Goal: Task Accomplishment & Management: Use online tool/utility

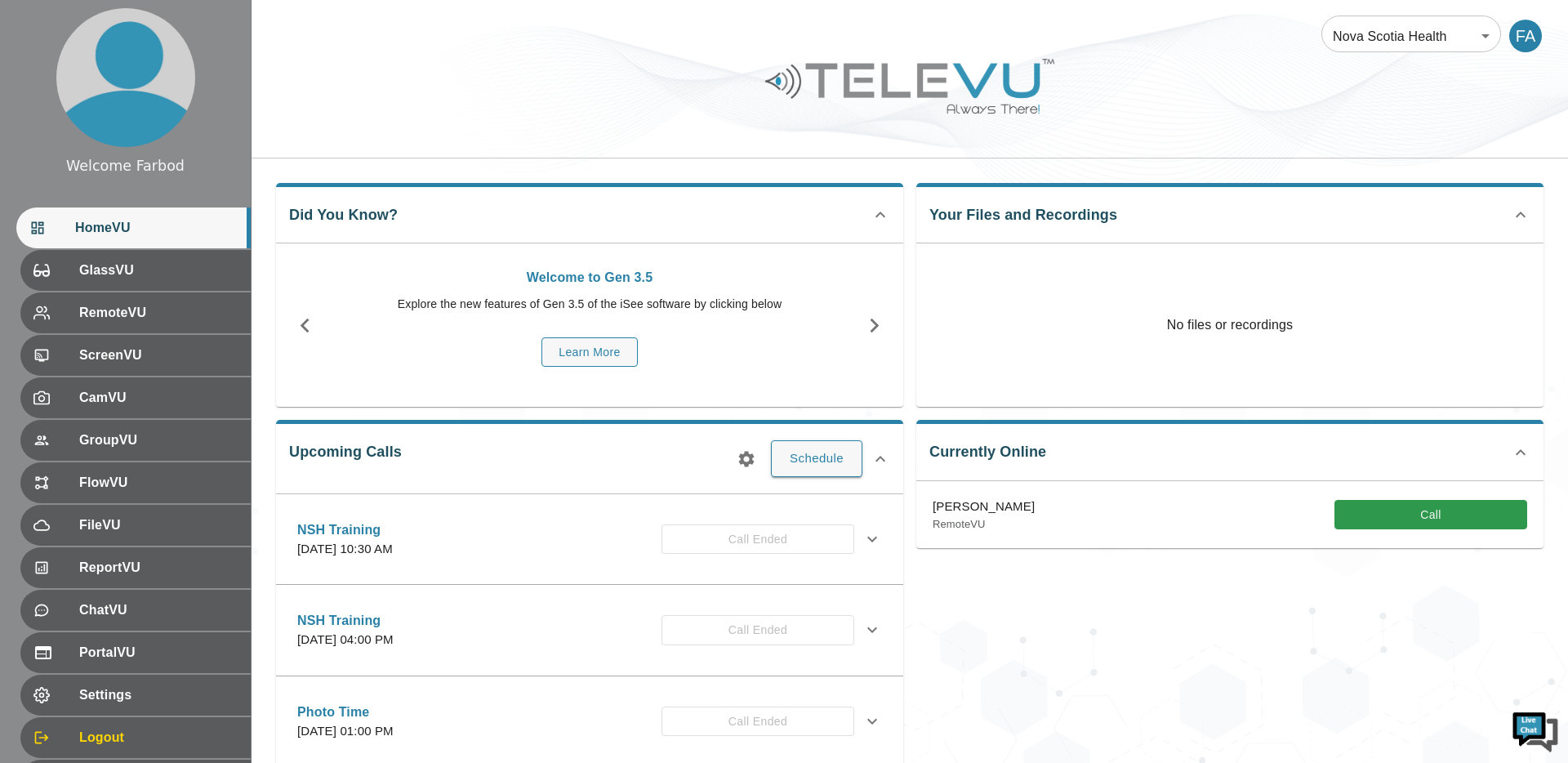
click at [1375, 41] on body "Welcome Farbod HomeVU GlassVU RemoteVU ScreenVU CamVU GroupVU FlowVU FileVU Rep…" at bounding box center [784, 637] width 1568 height 1274
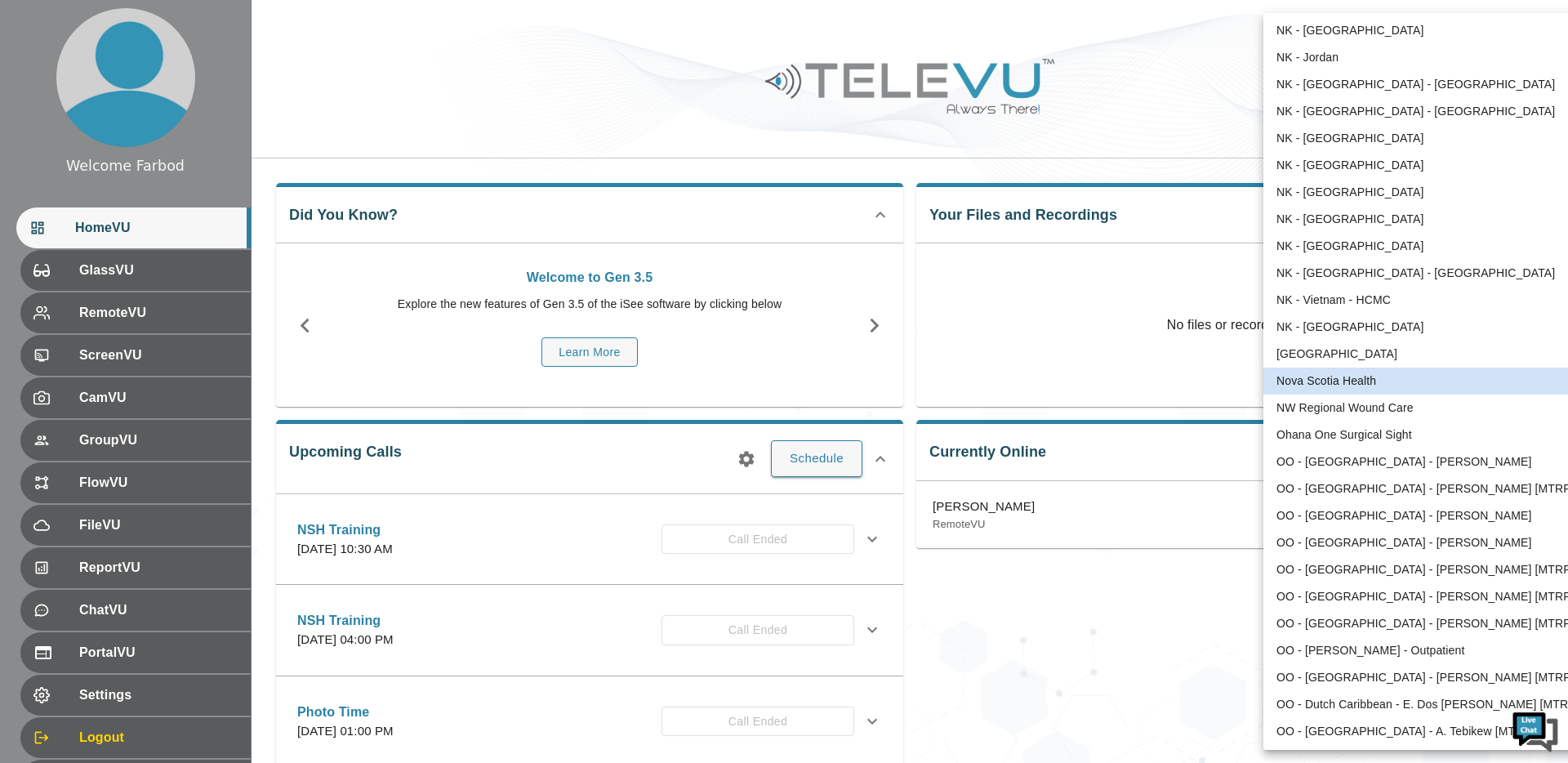
scroll to position [3264, 0]
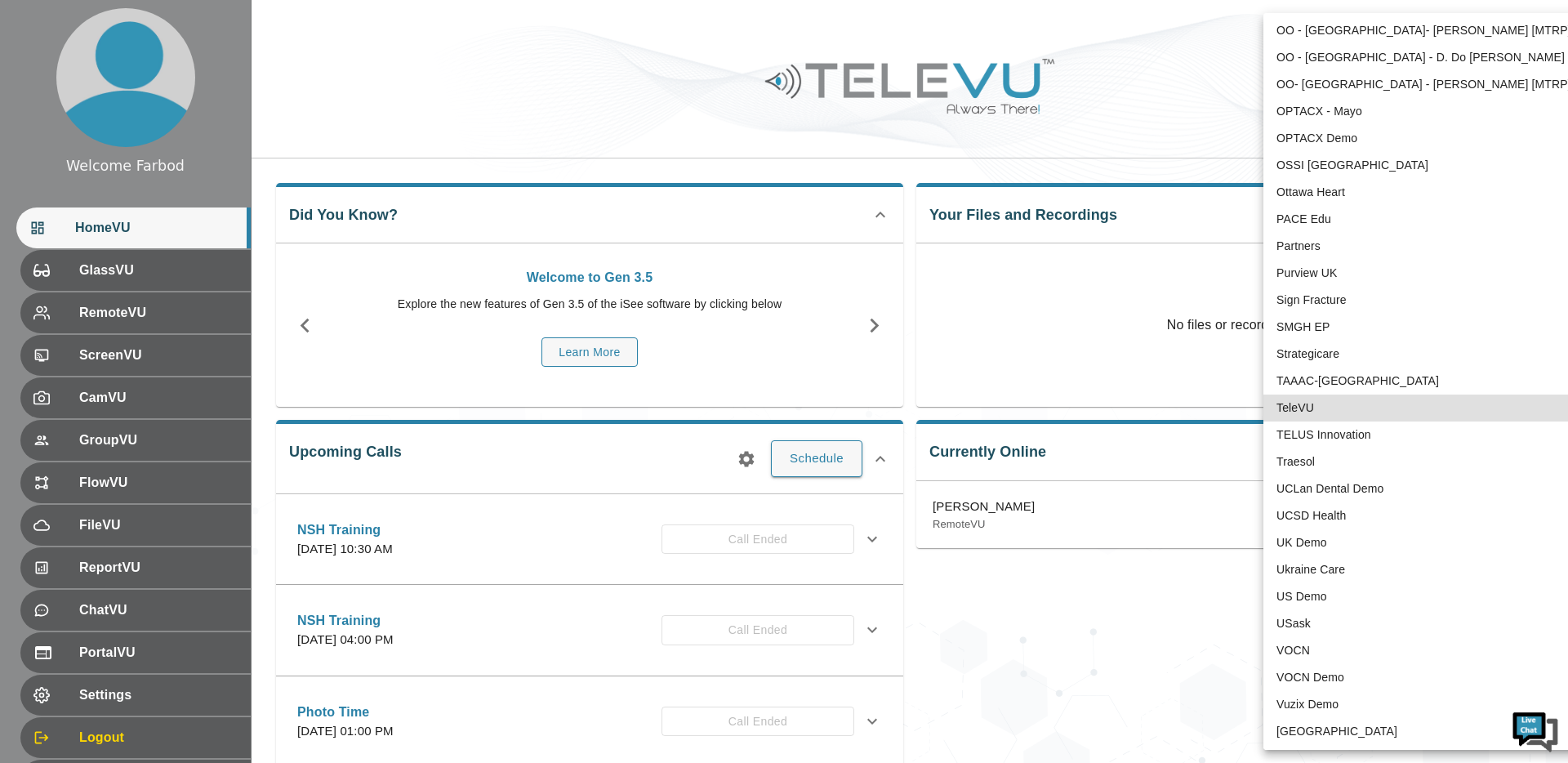
type input "1"
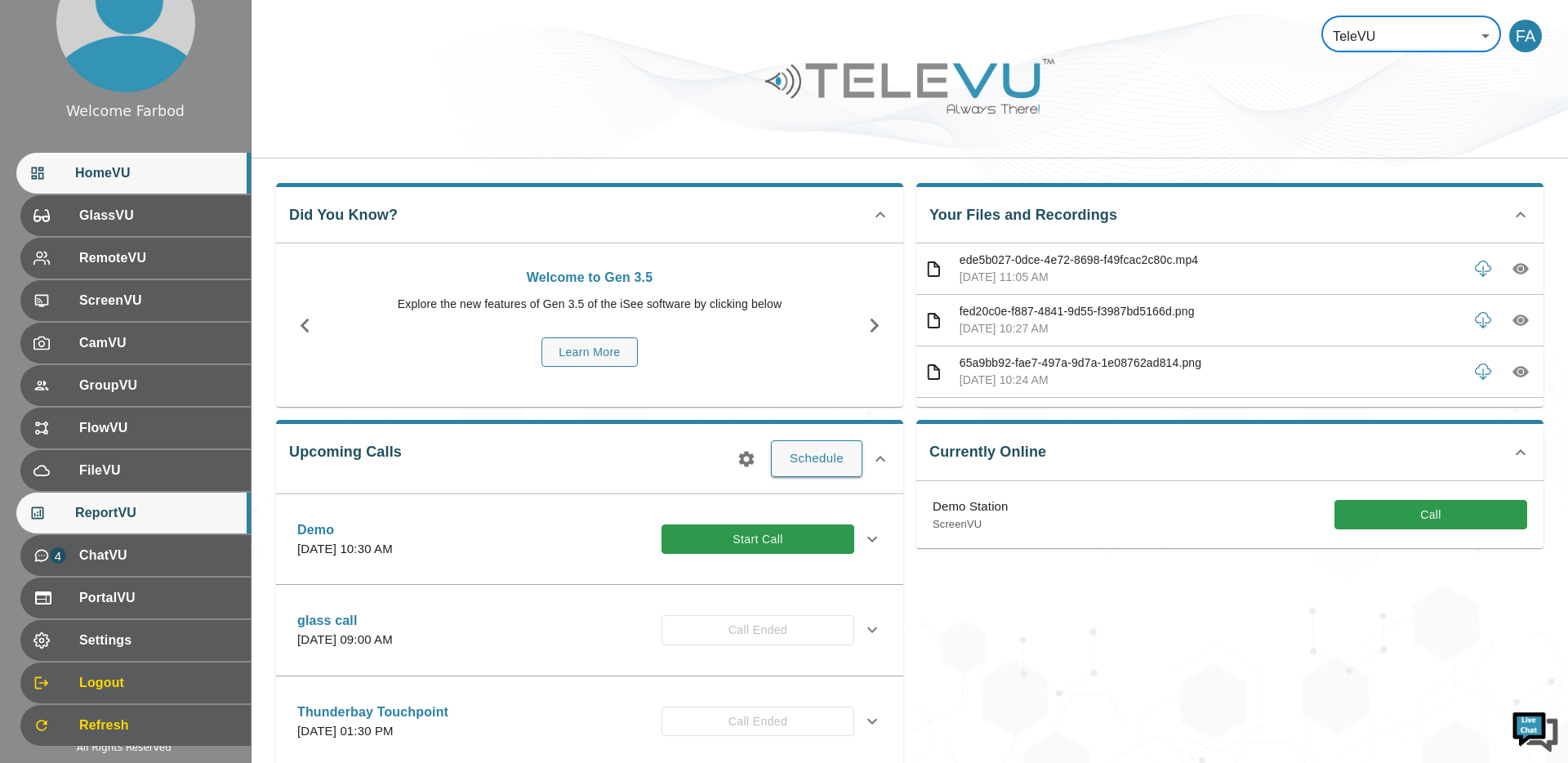
scroll to position [80, 0]
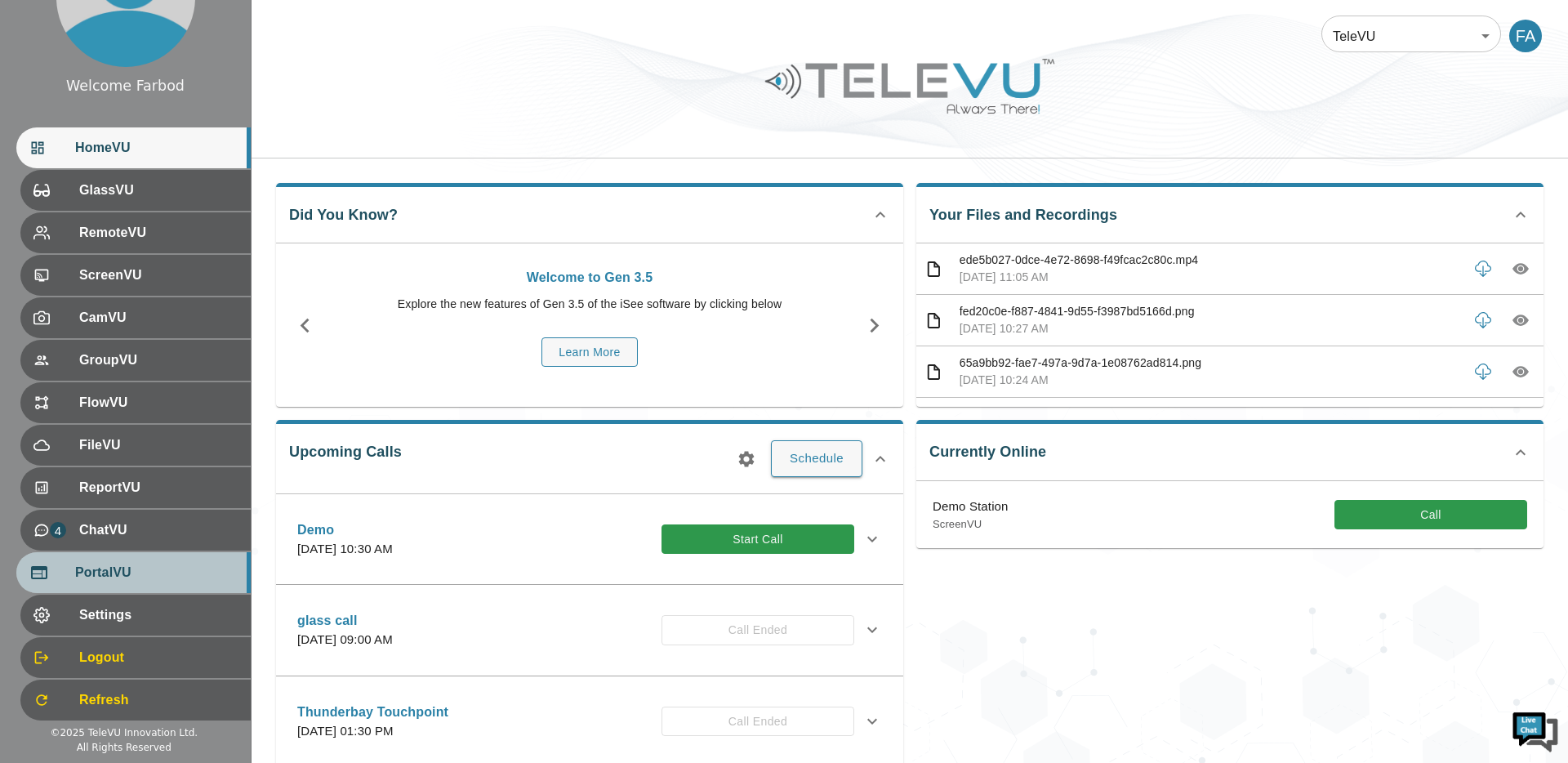
click at [148, 576] on span "PortalVU" at bounding box center [156, 573] width 162 height 20
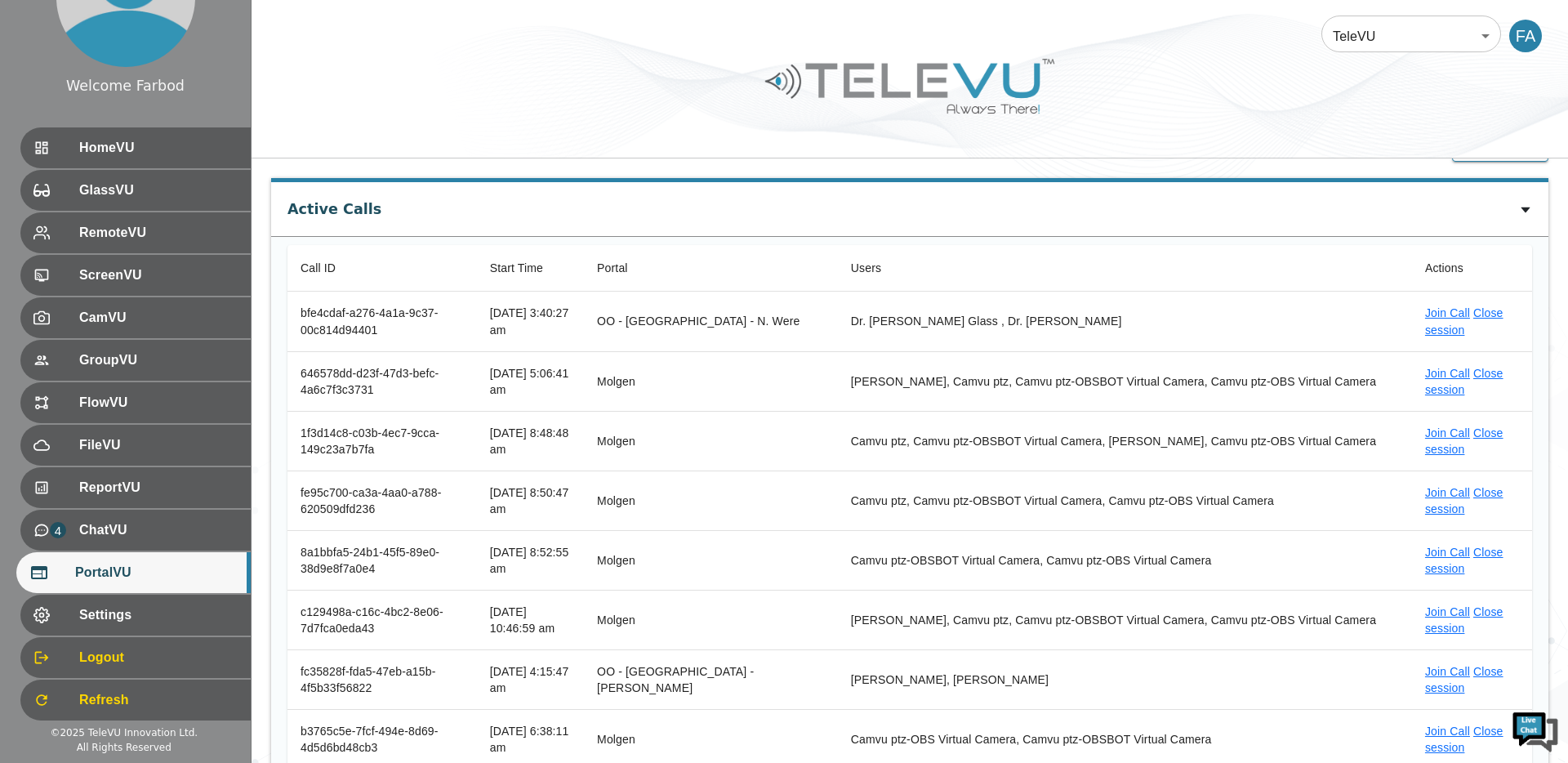
scroll to position [50, 0]
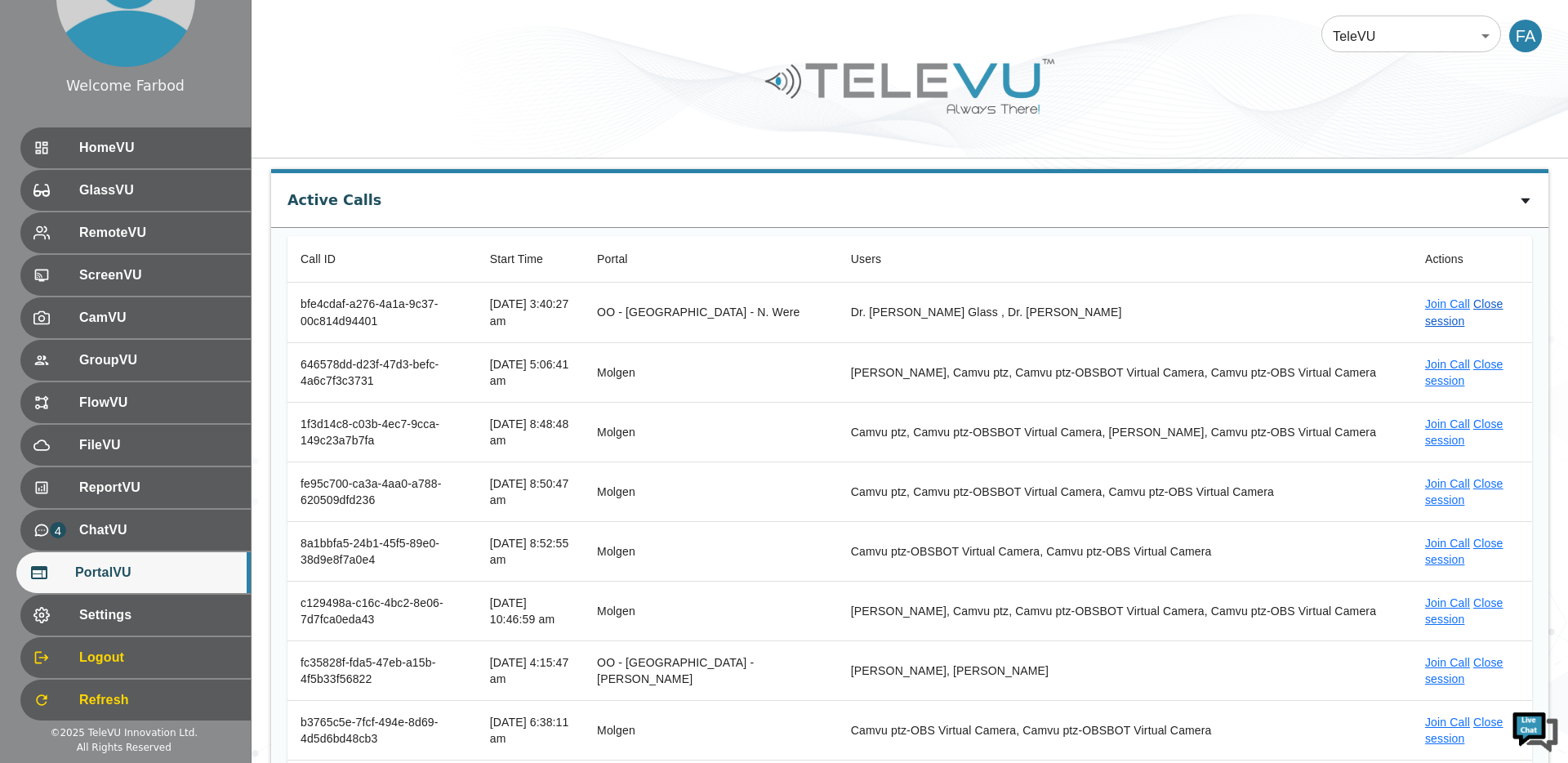
click at [1493, 304] on link "Close session" at bounding box center [1464, 312] width 79 height 30
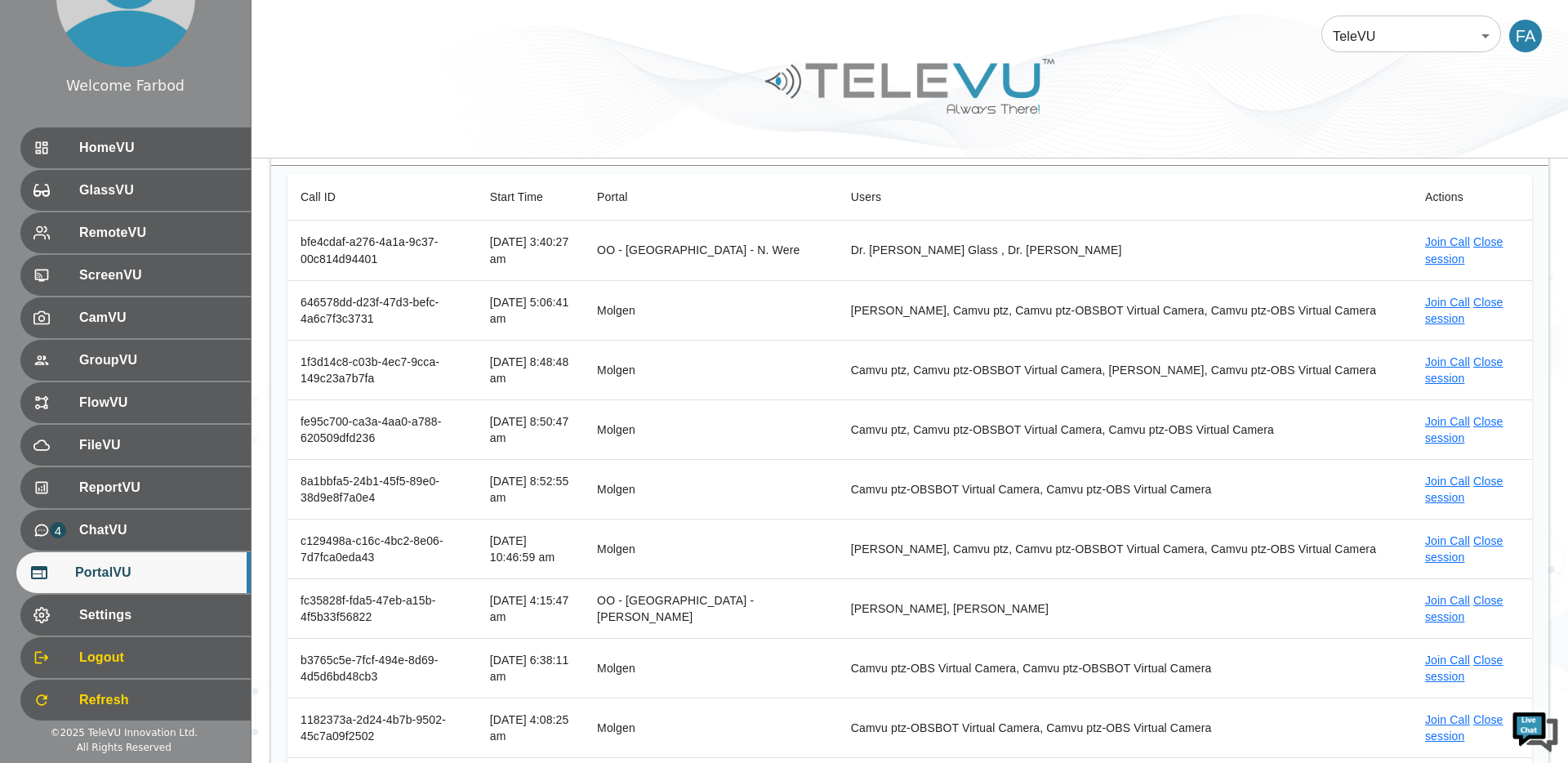
scroll to position [113, 0]
click at [1482, 300] on link "Close session" at bounding box center [1464, 309] width 79 height 30
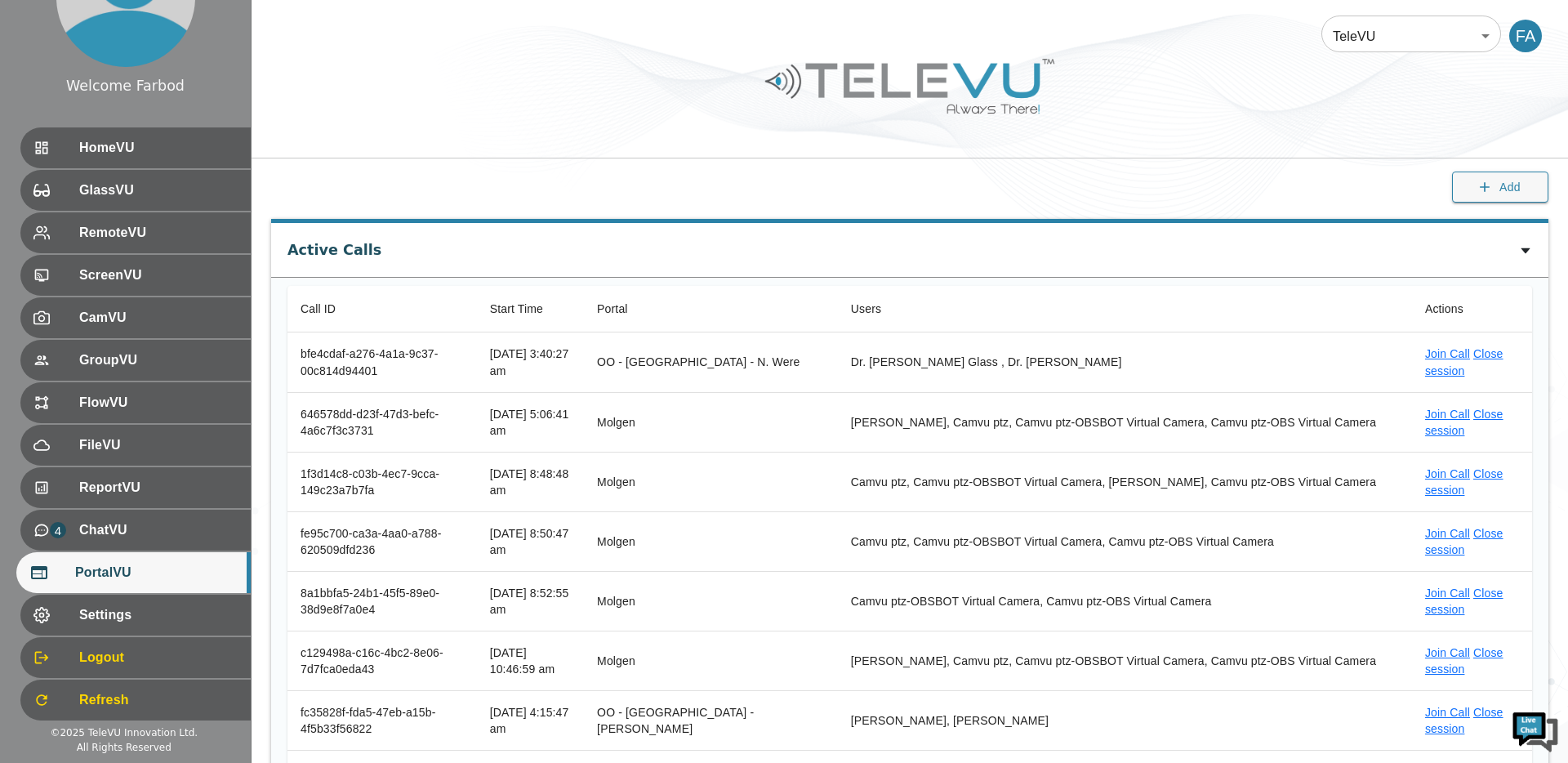
scroll to position [153, 0]
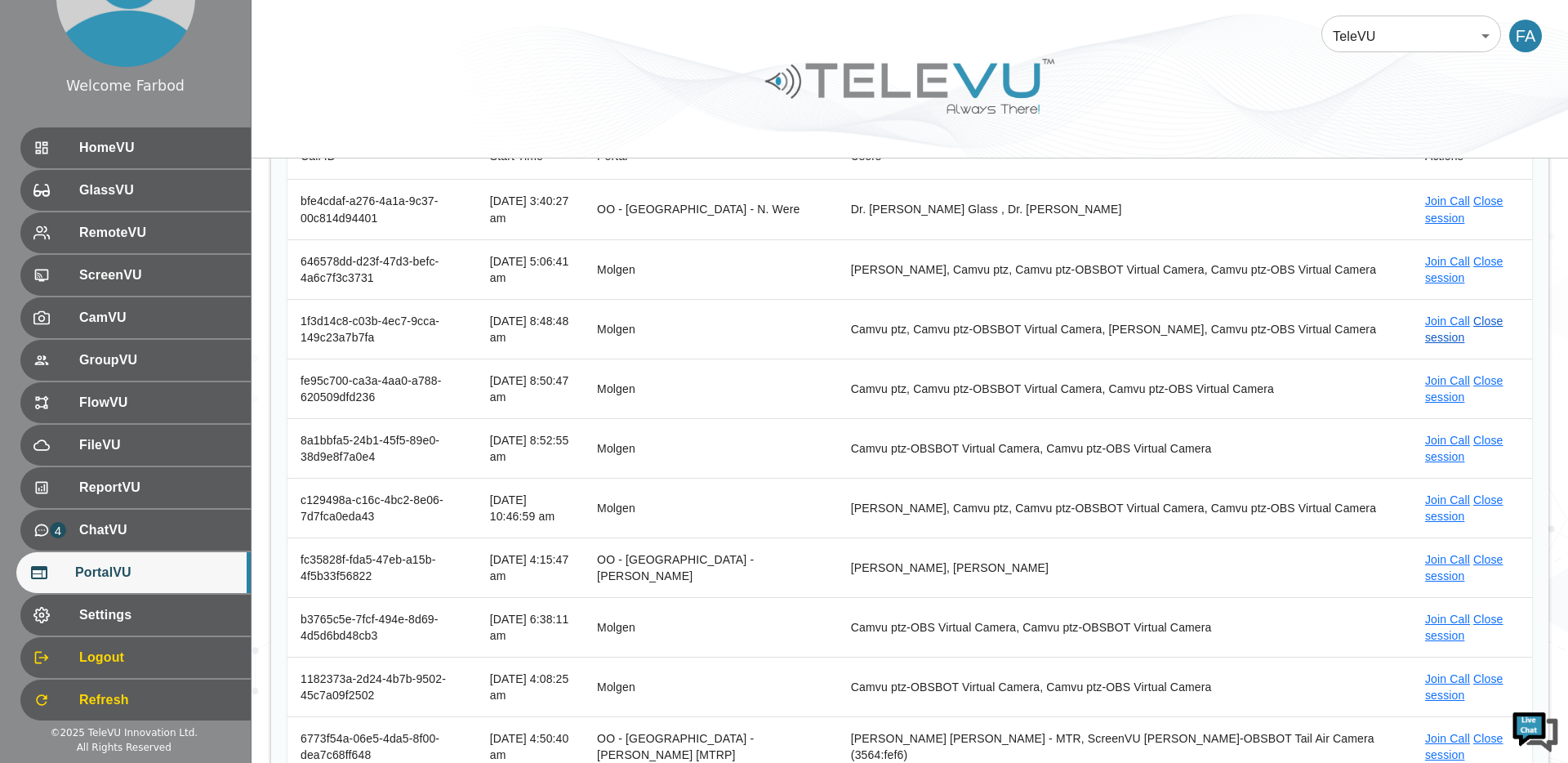
click at [1480, 322] on link "Close session" at bounding box center [1464, 329] width 79 height 30
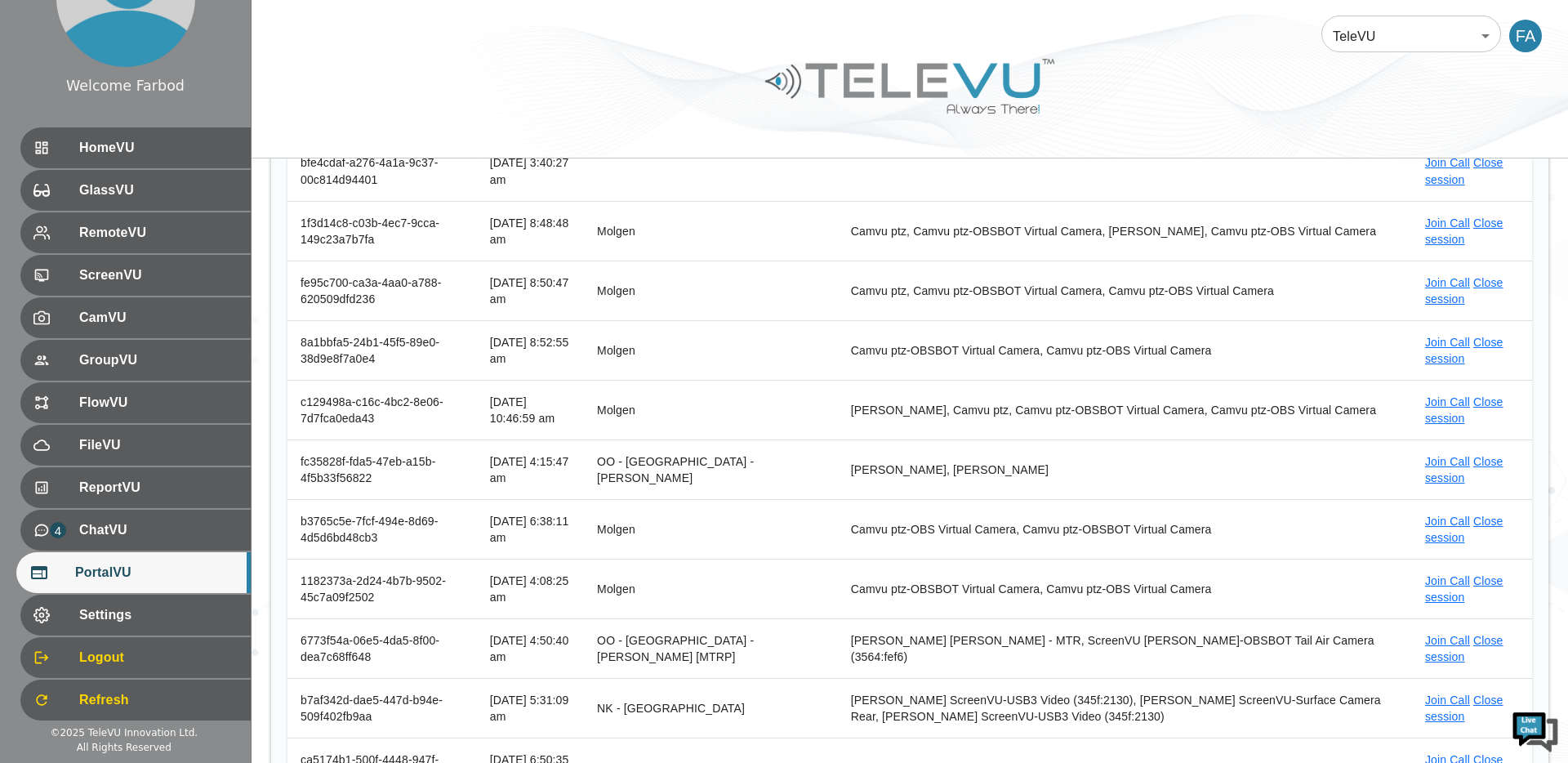
scroll to position [218, 0]
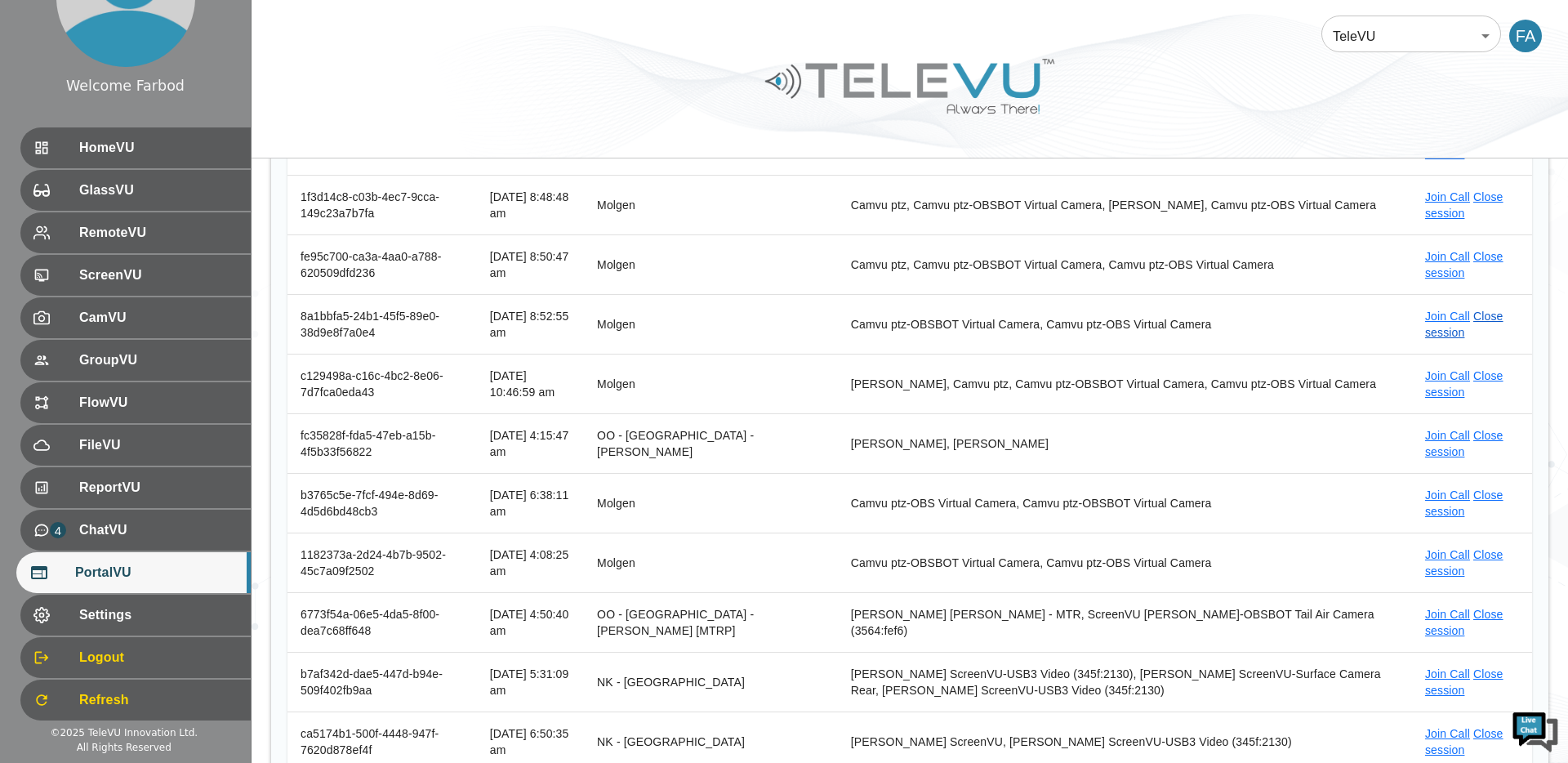
click at [1488, 319] on link "Close session" at bounding box center [1464, 324] width 79 height 30
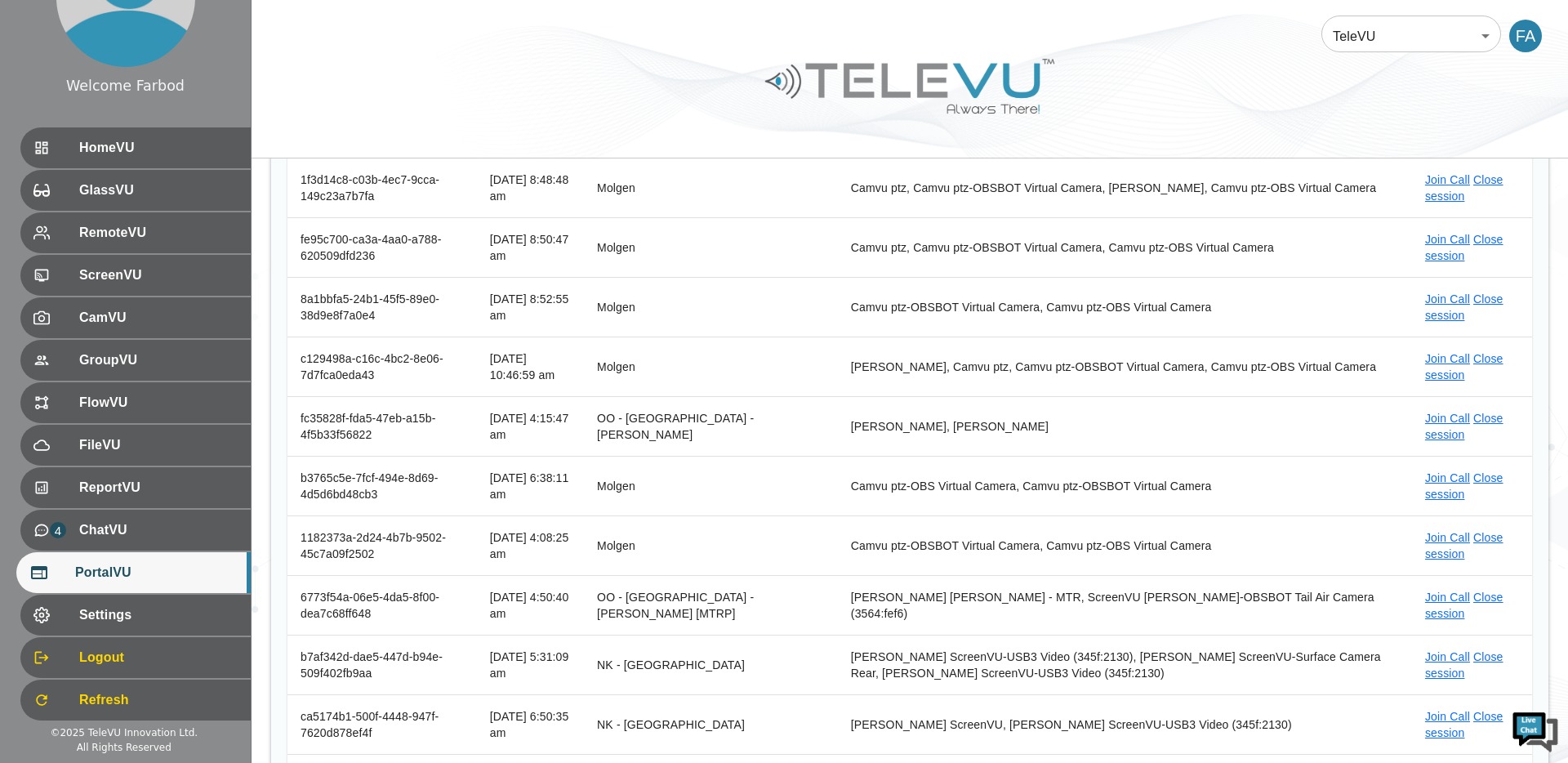
scroll to position [253, 0]
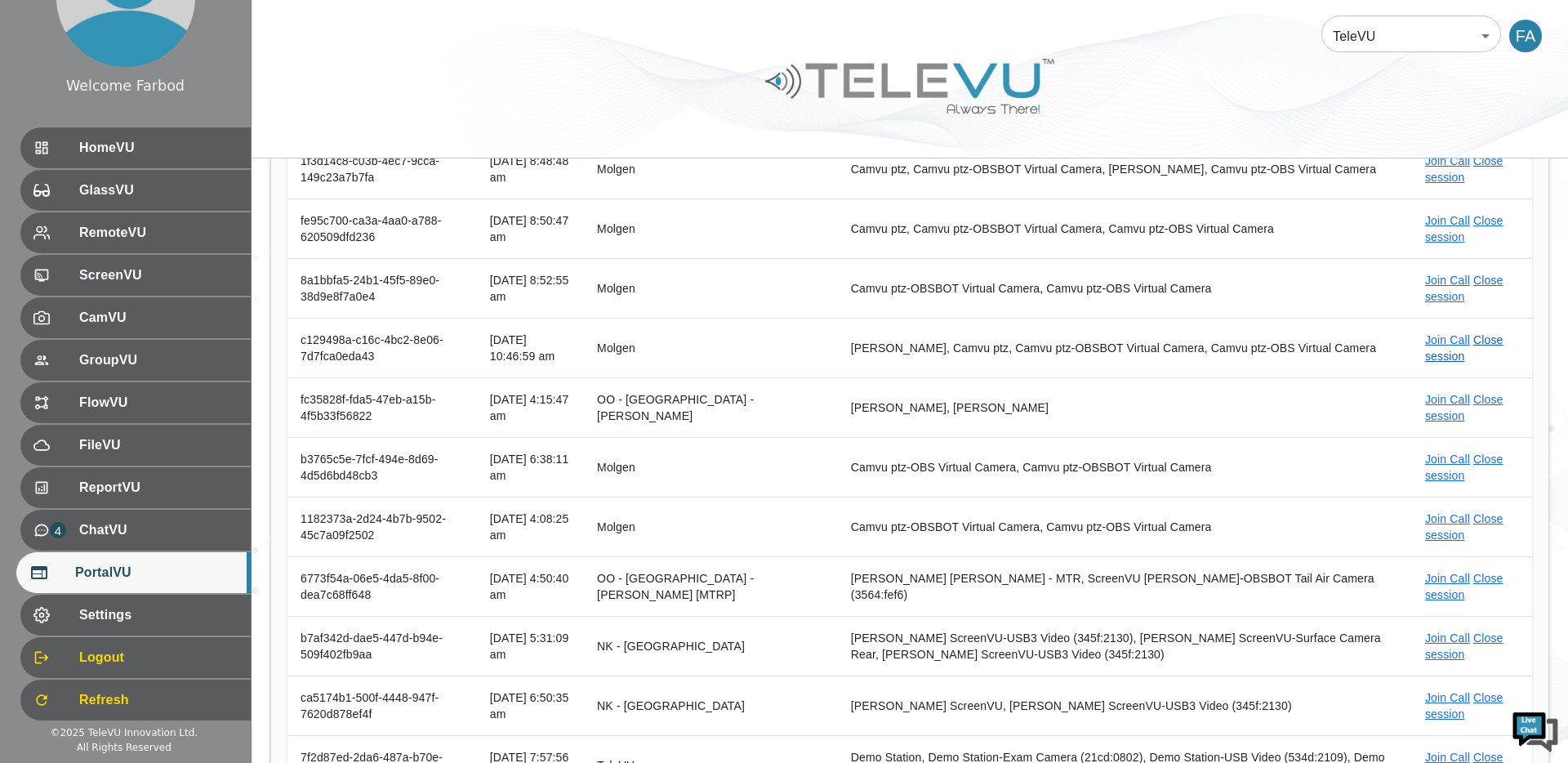
click at [1489, 343] on link "Close session" at bounding box center [1464, 348] width 79 height 30
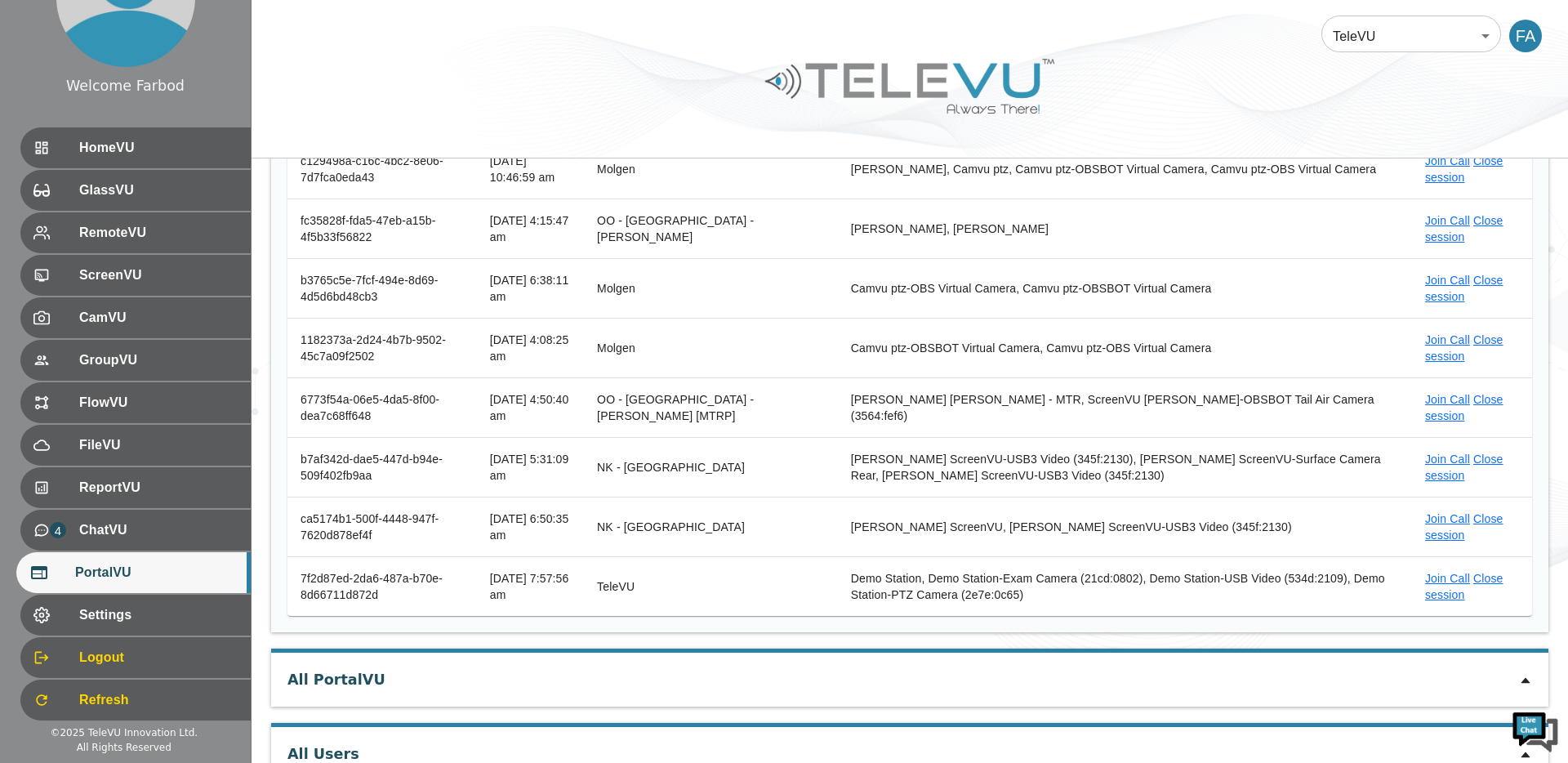
scroll to position [475, 0]
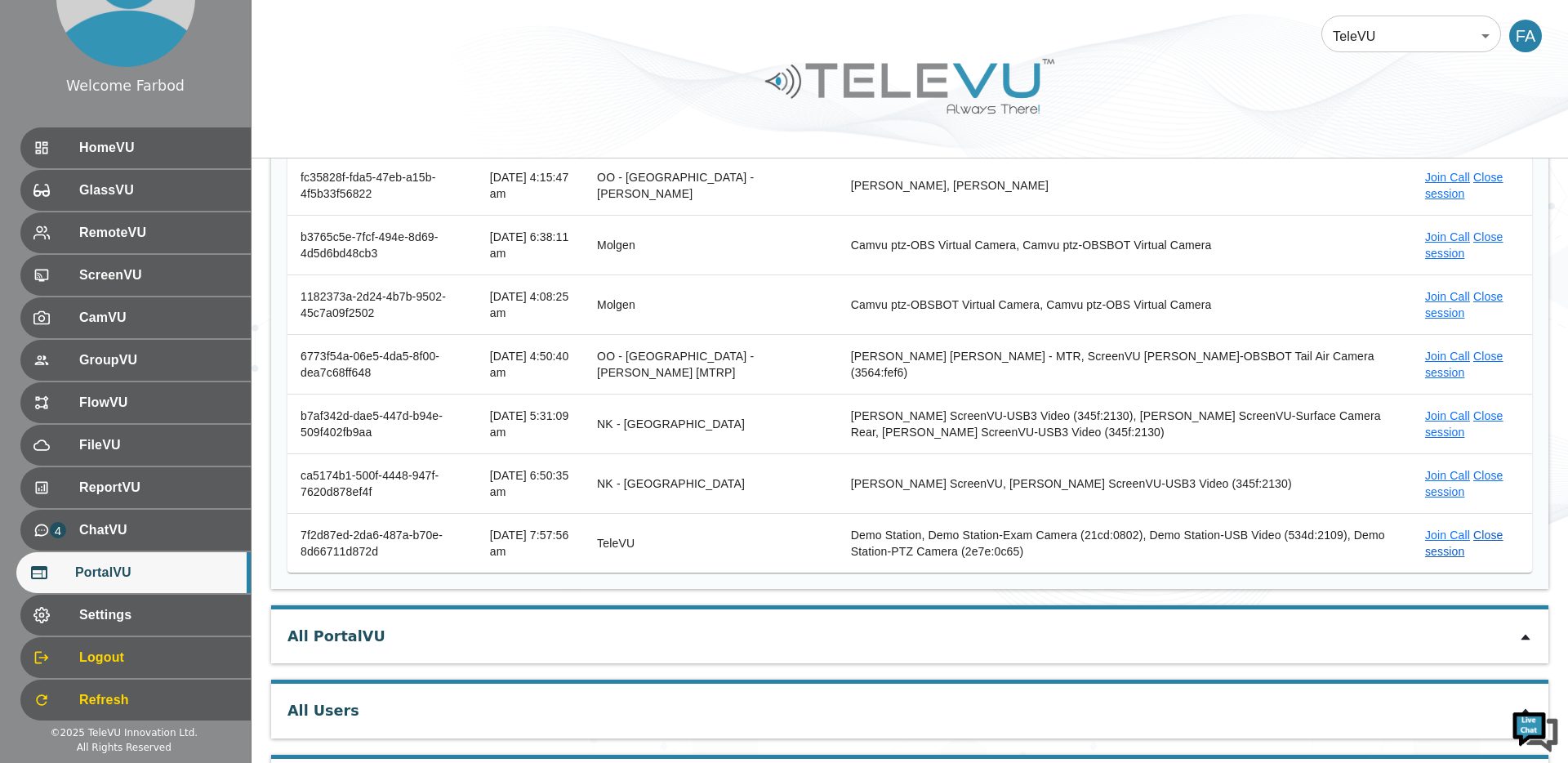
click at [1492, 537] on link "Close session" at bounding box center [1464, 544] width 79 height 30
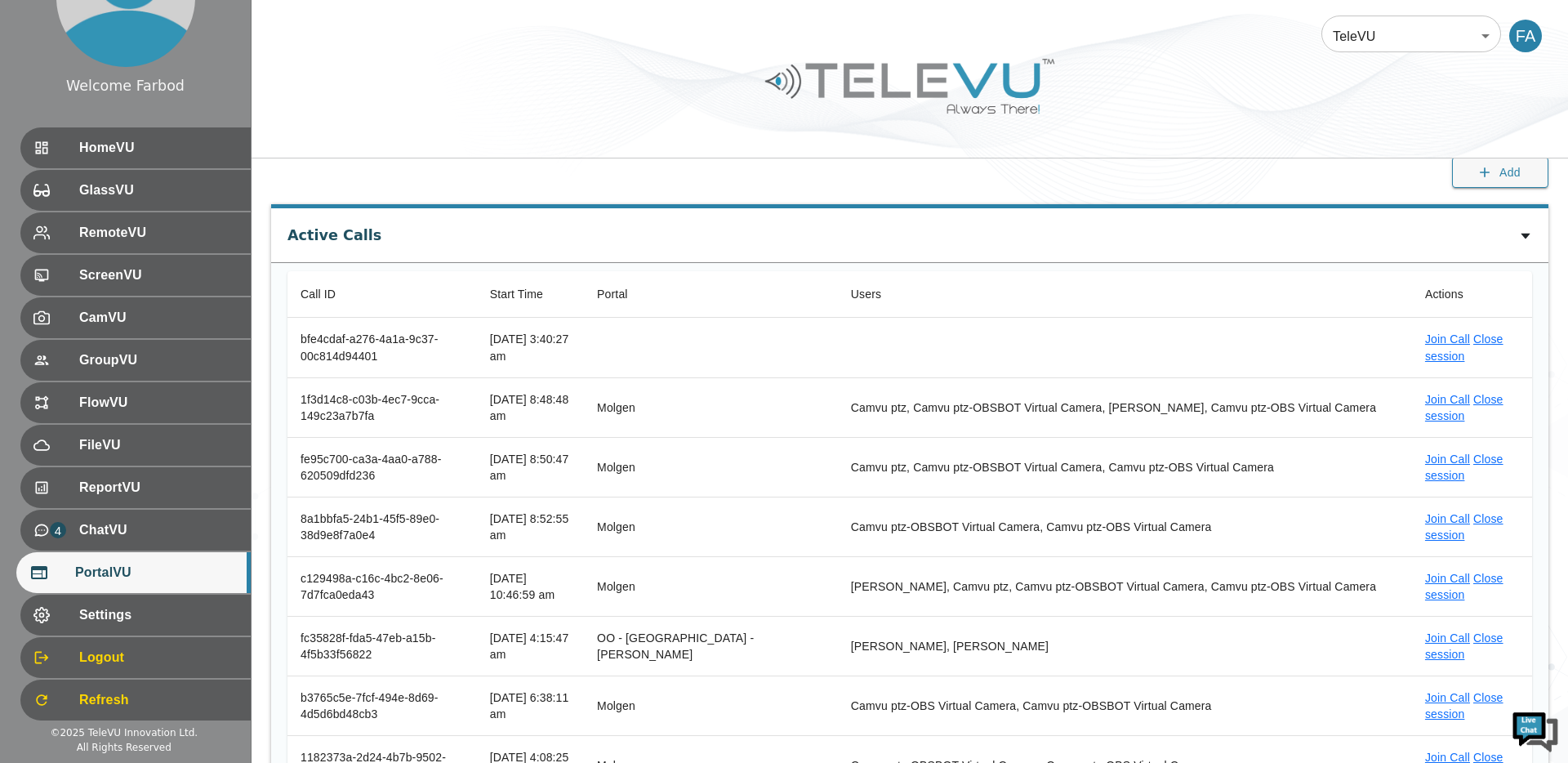
scroll to position [0, 0]
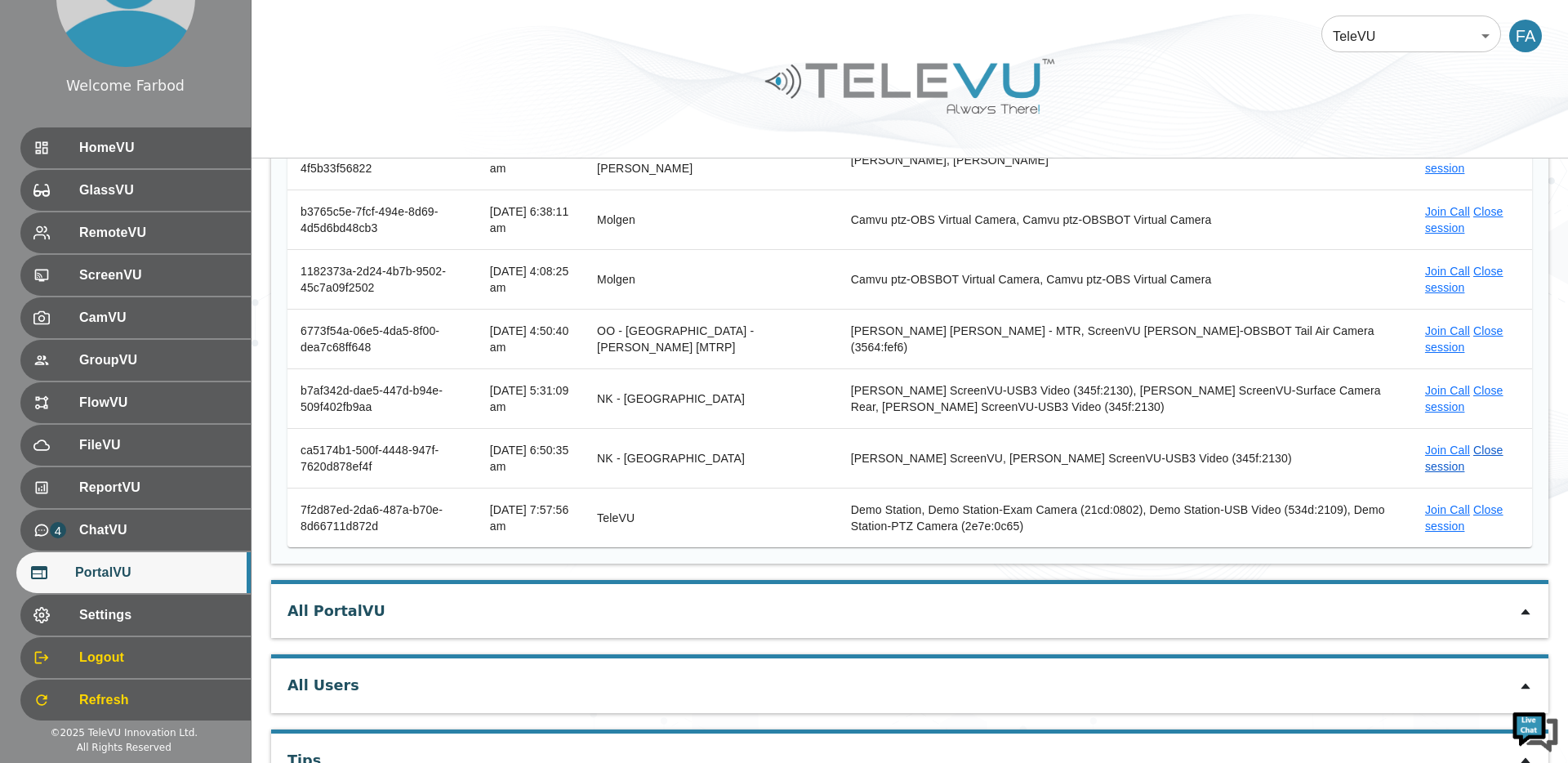
click at [1479, 452] on link "Close session" at bounding box center [1464, 458] width 79 height 30
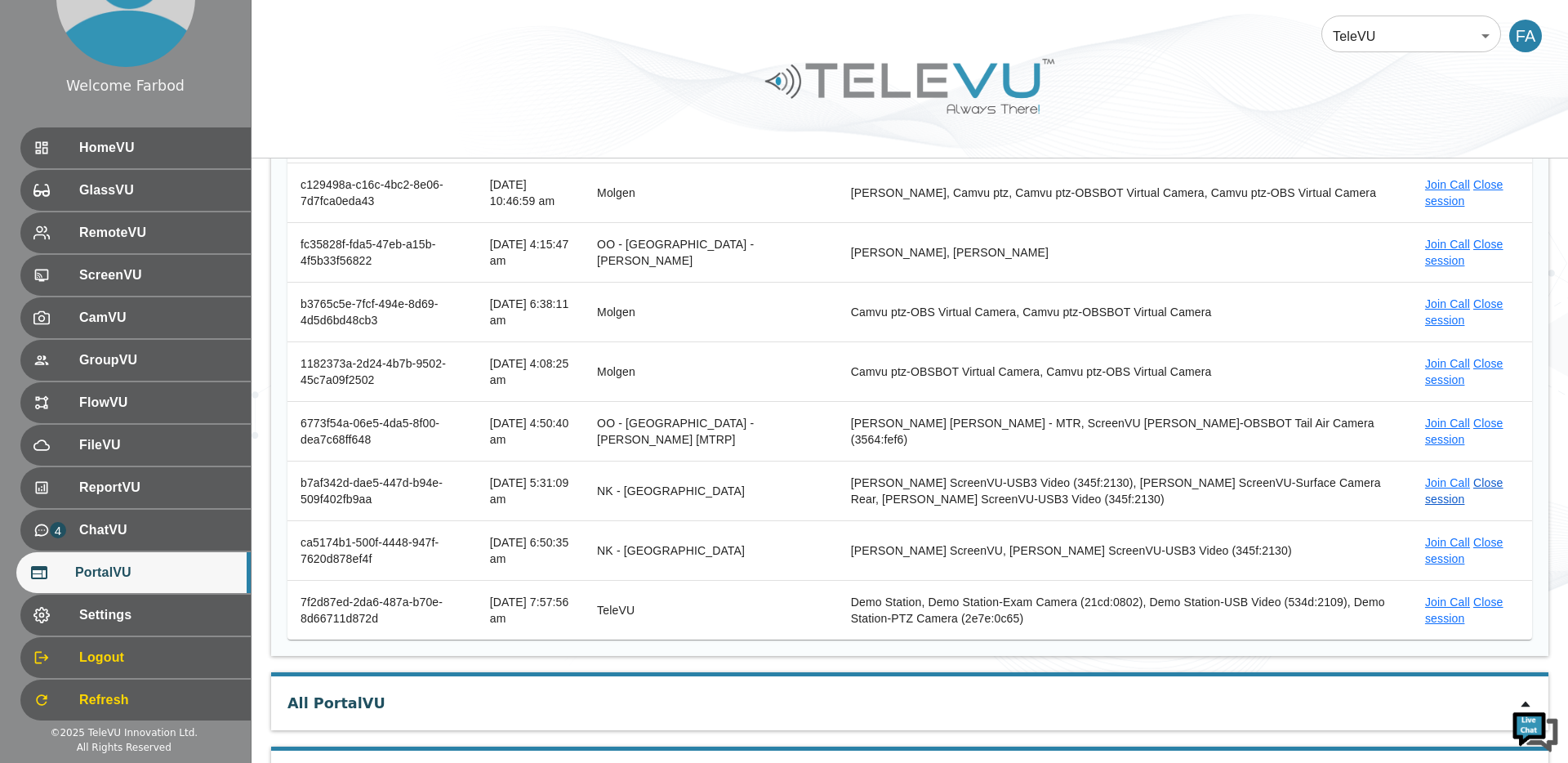
click at [1478, 487] on link "Close session" at bounding box center [1464, 491] width 79 height 30
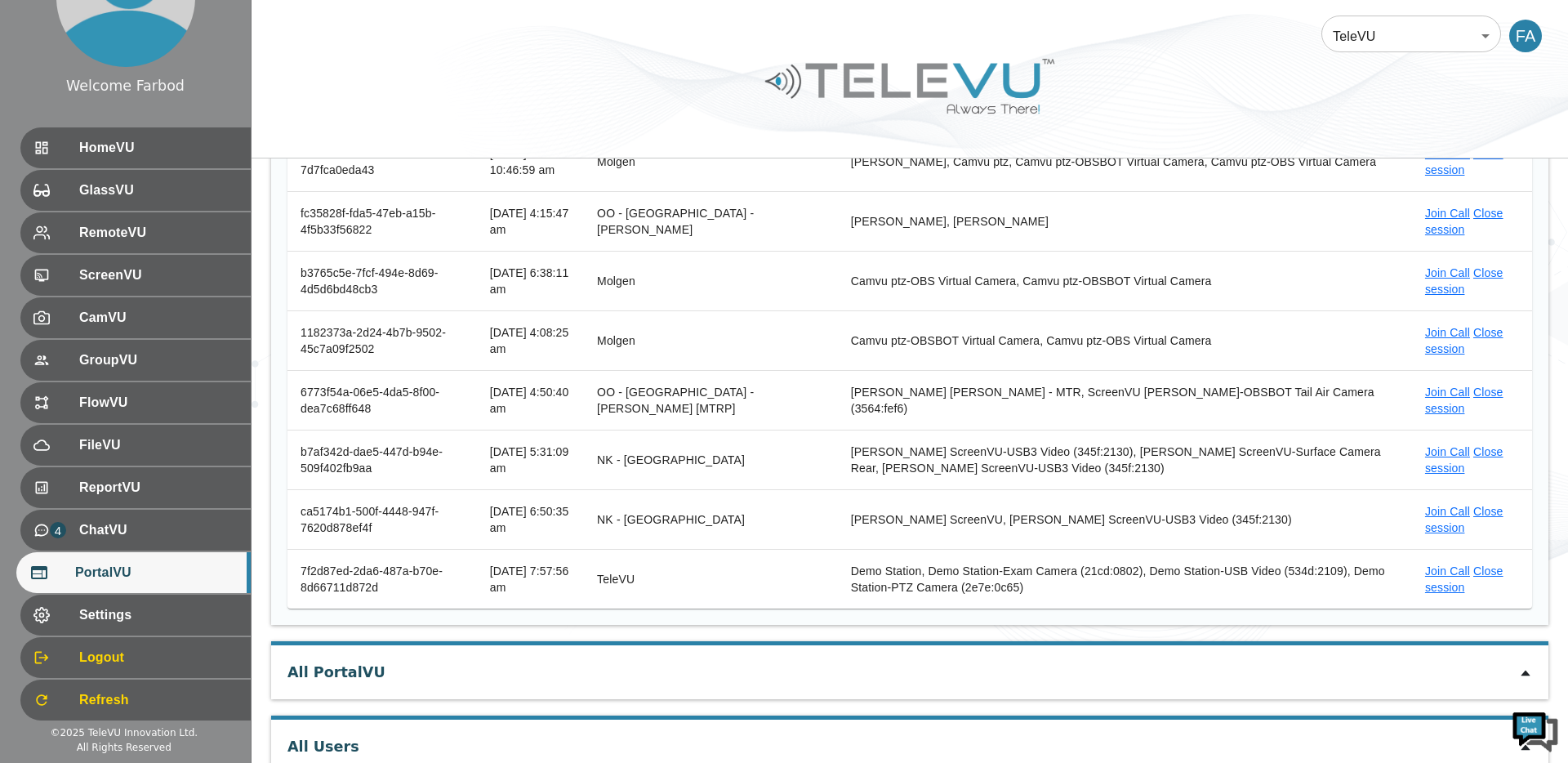
scroll to position [443, 0]
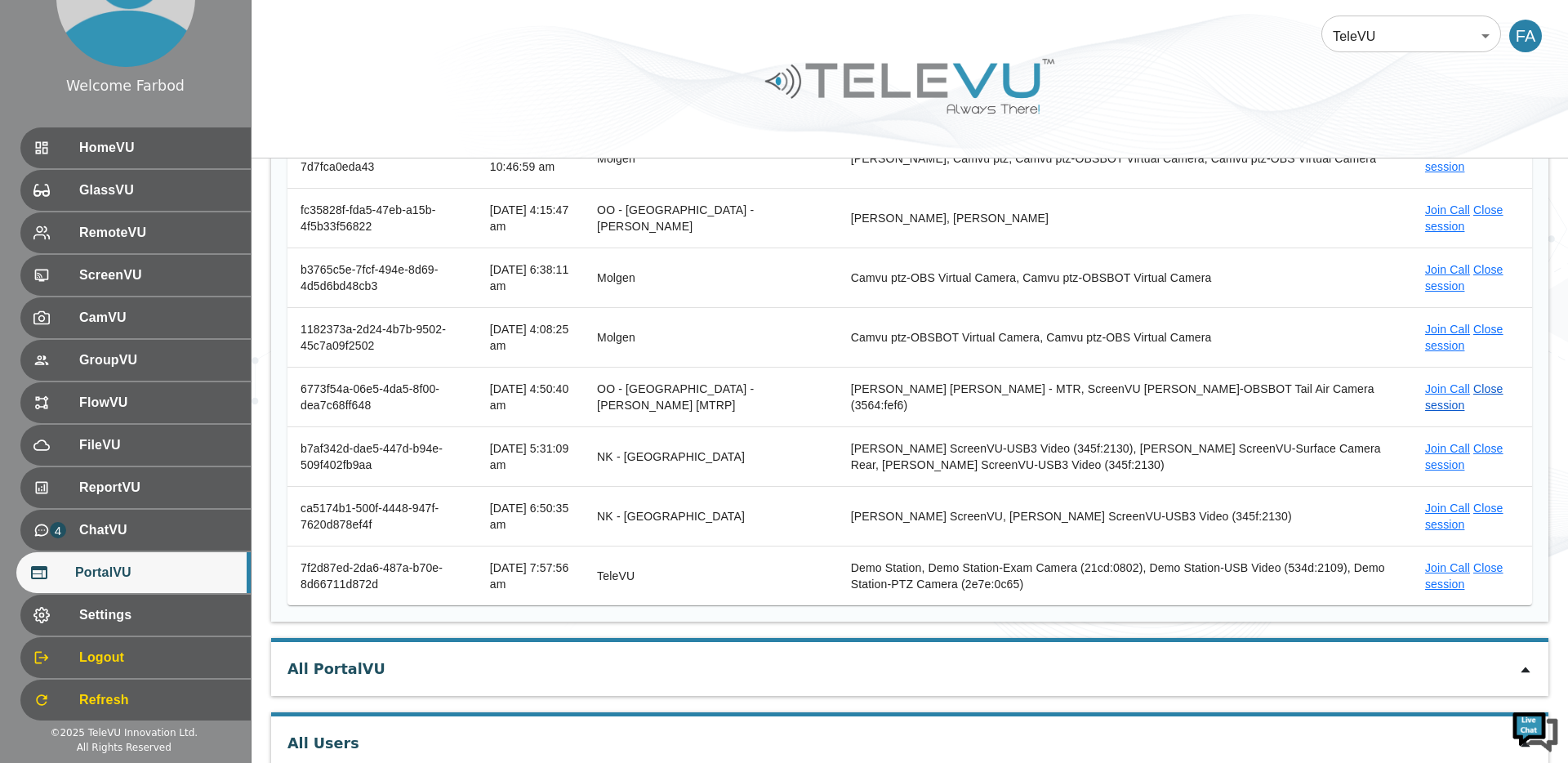
click at [1484, 386] on link "Close session" at bounding box center [1464, 397] width 79 height 30
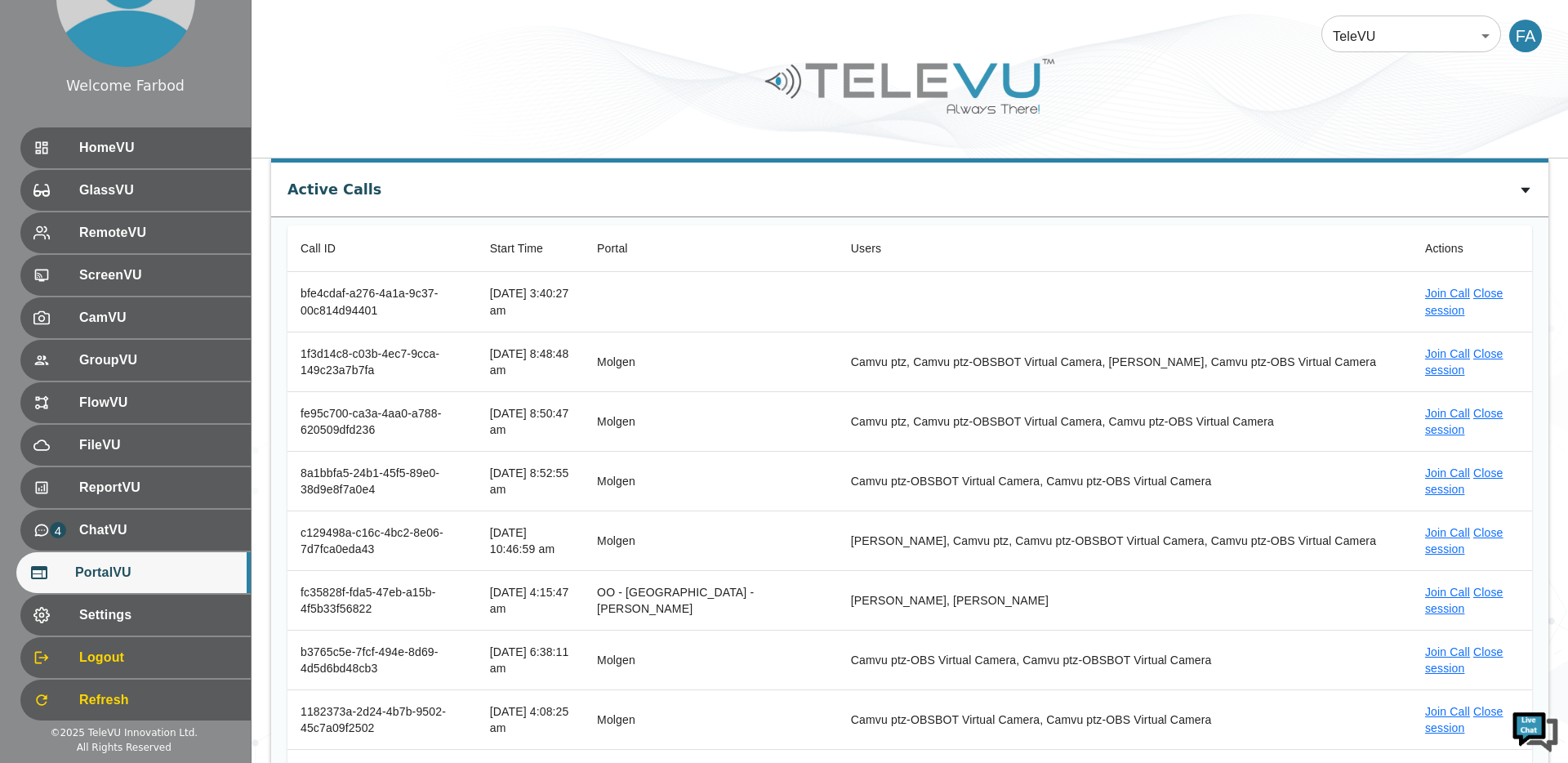
scroll to position [0, 0]
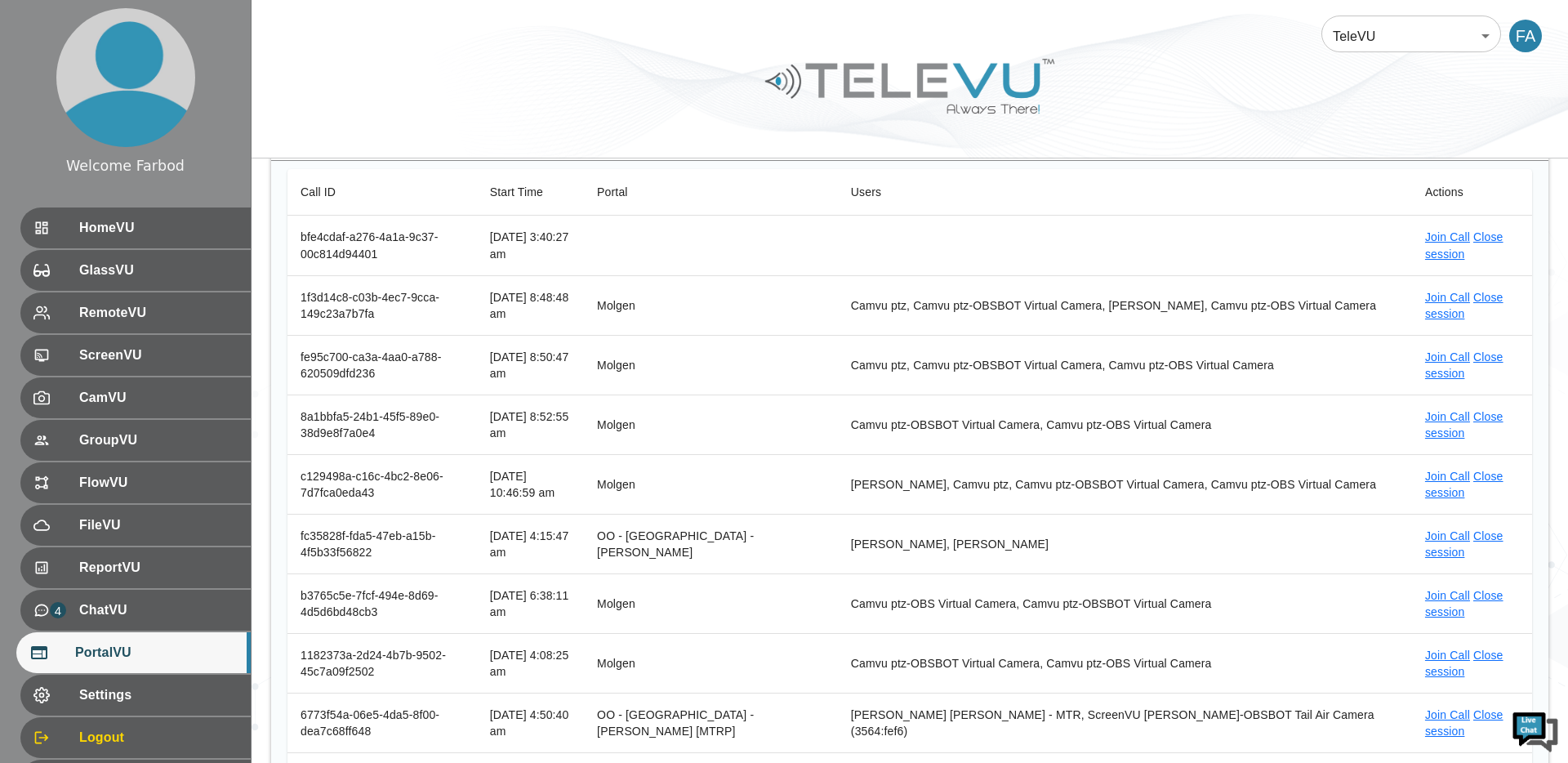
scroll to position [129, 0]
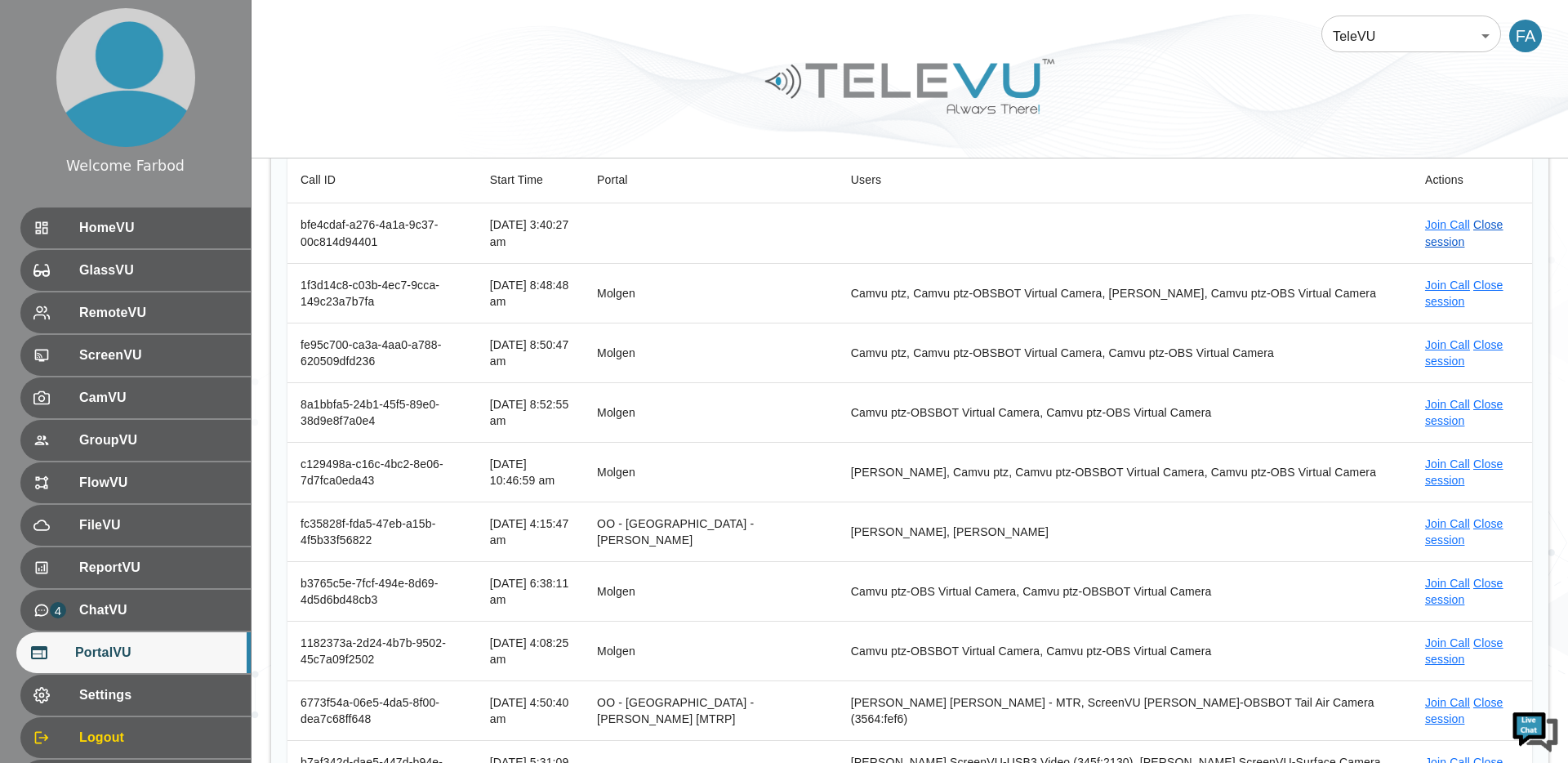
click at [1484, 223] on link "Close session" at bounding box center [1464, 233] width 79 height 30
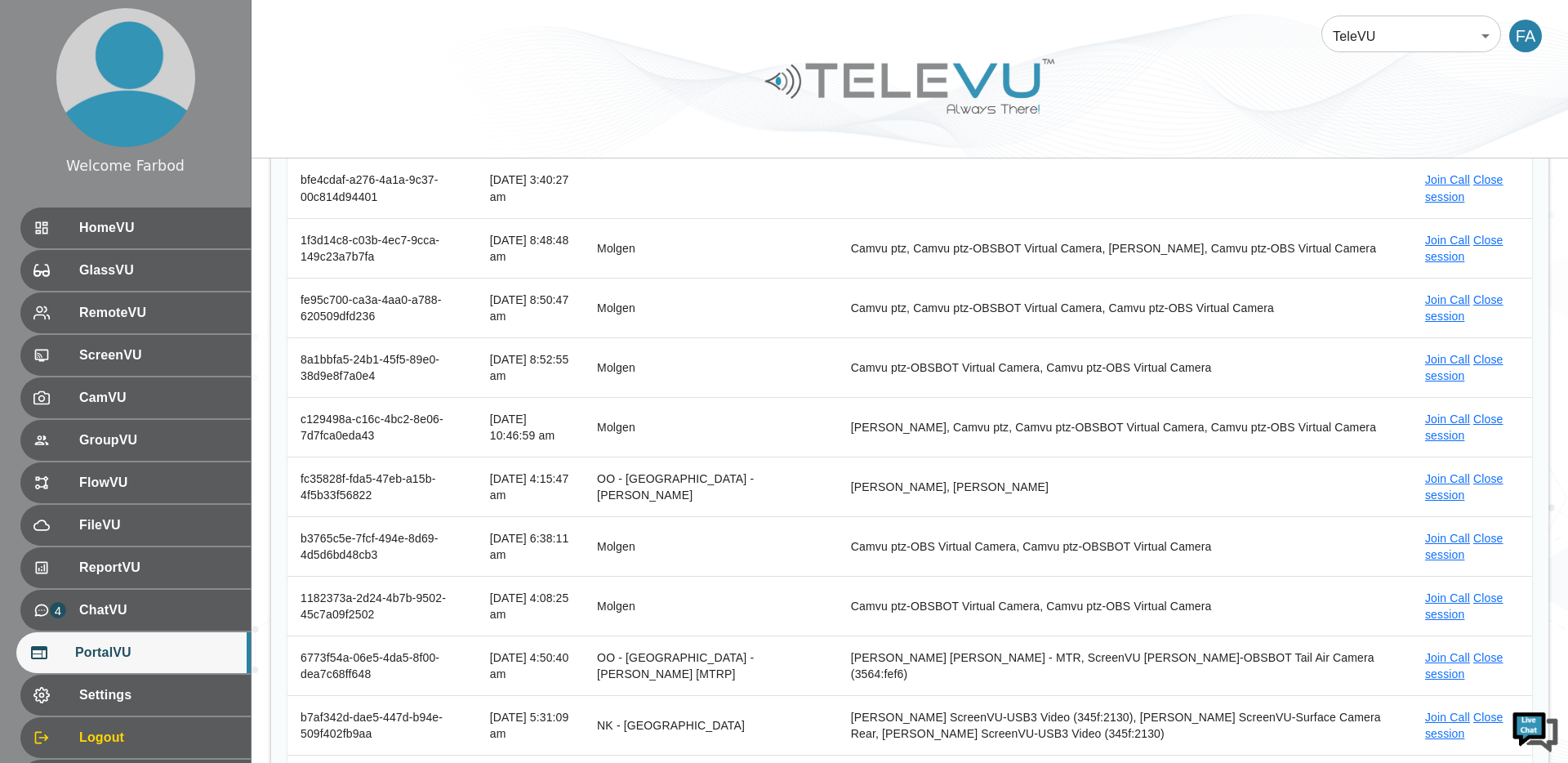
scroll to position [209, 0]
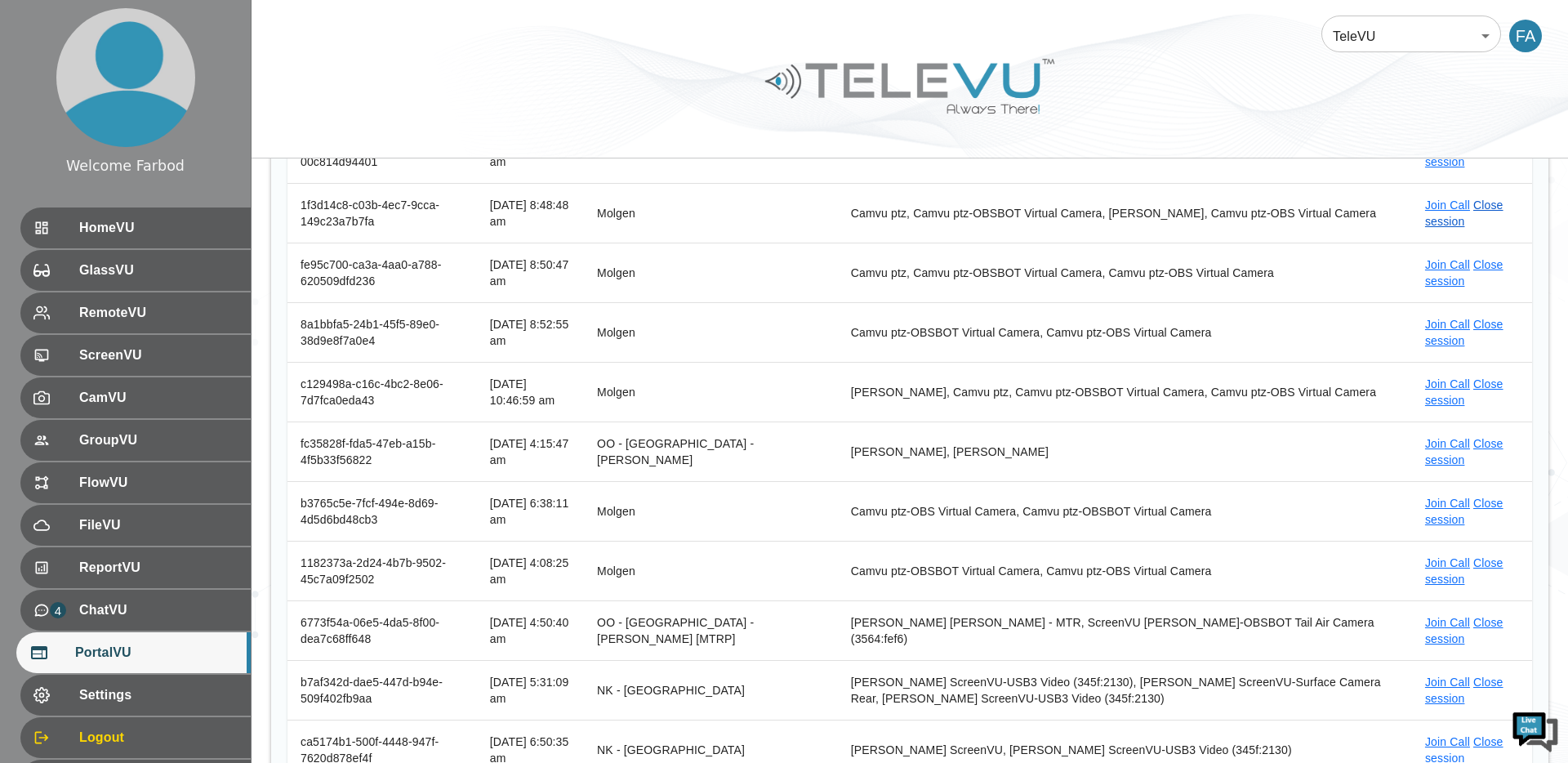
click at [1491, 209] on link "Close session" at bounding box center [1464, 214] width 79 height 30
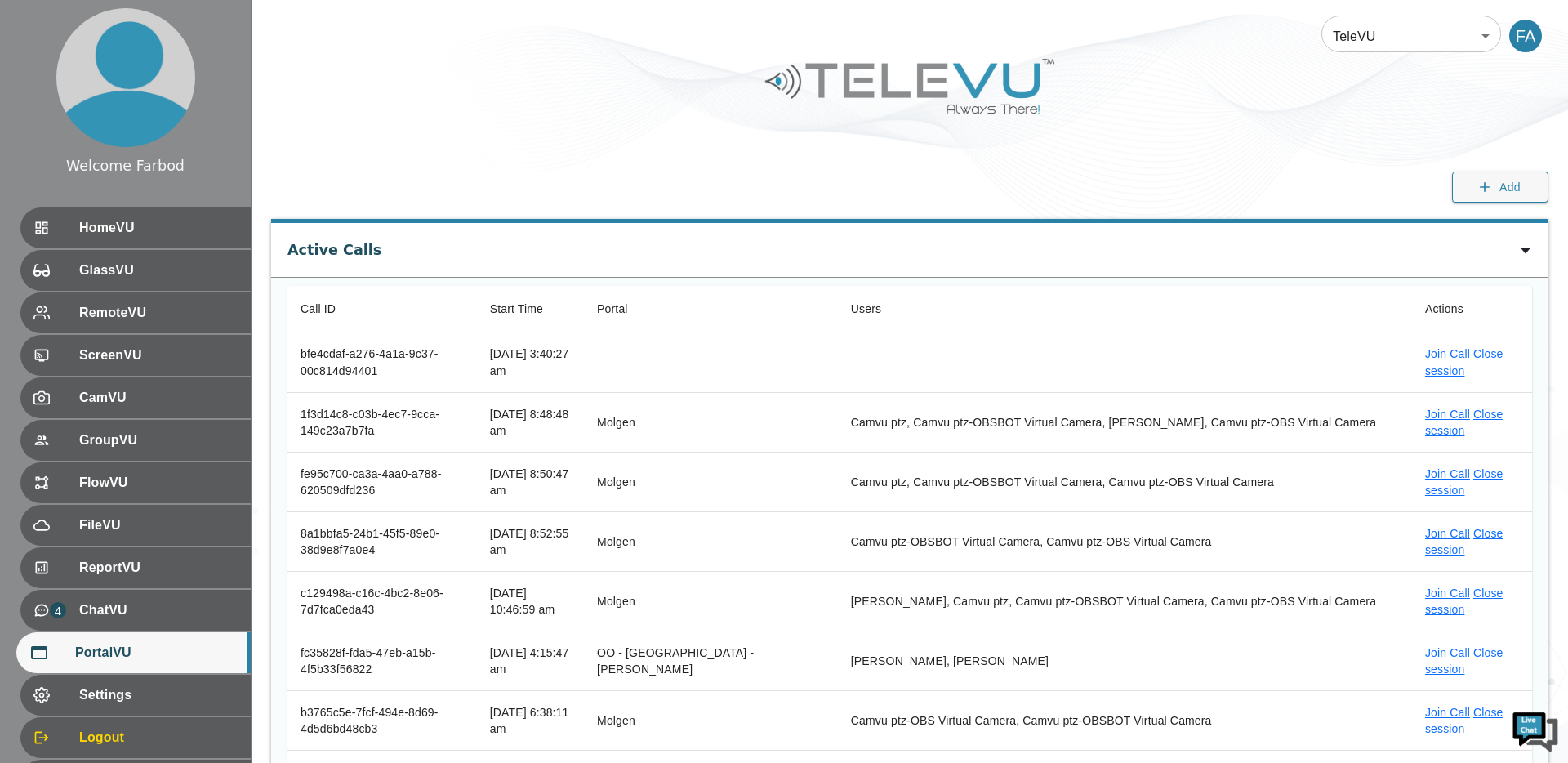
scroll to position [0, 0]
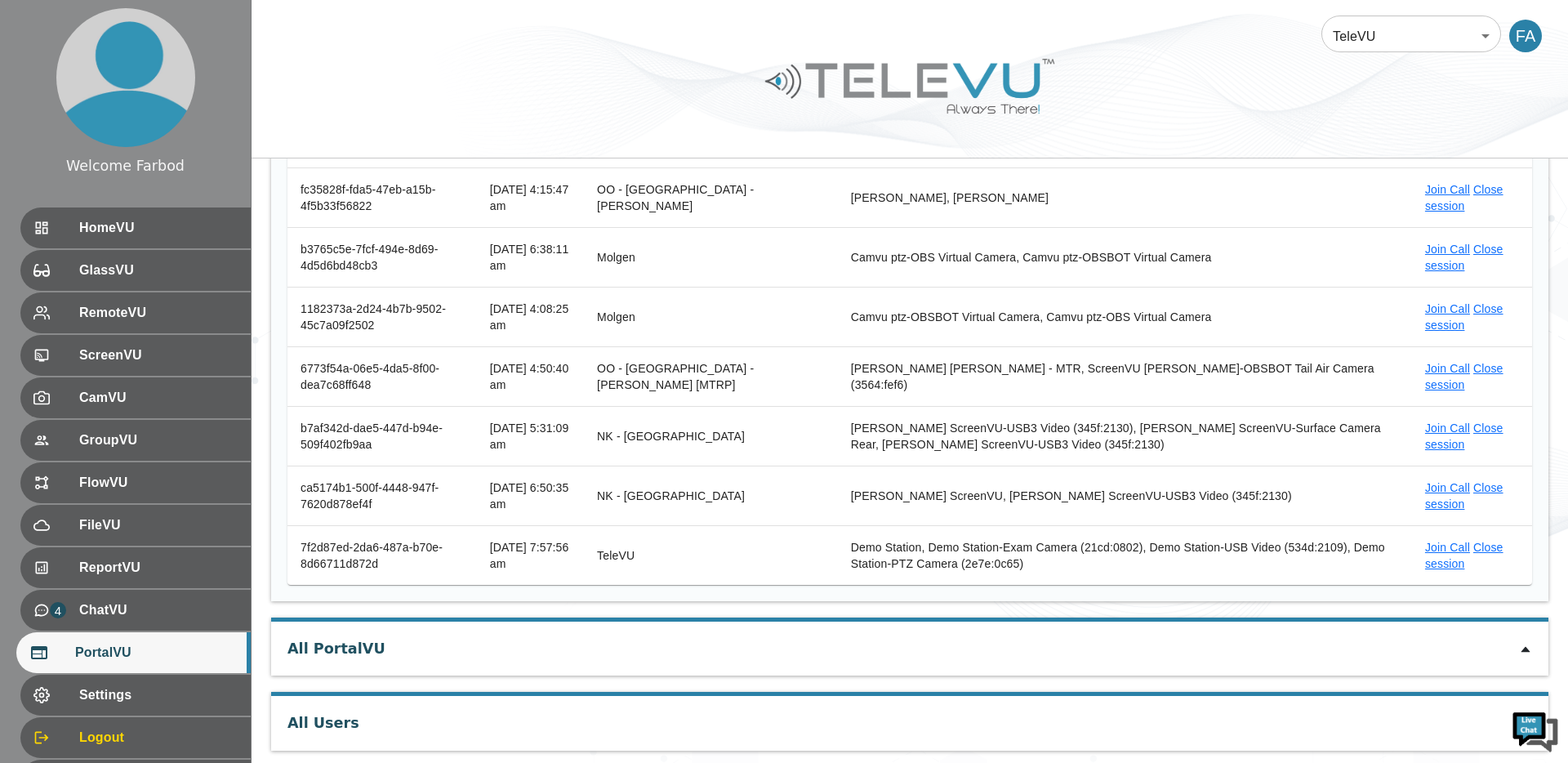
scroll to position [465, 0]
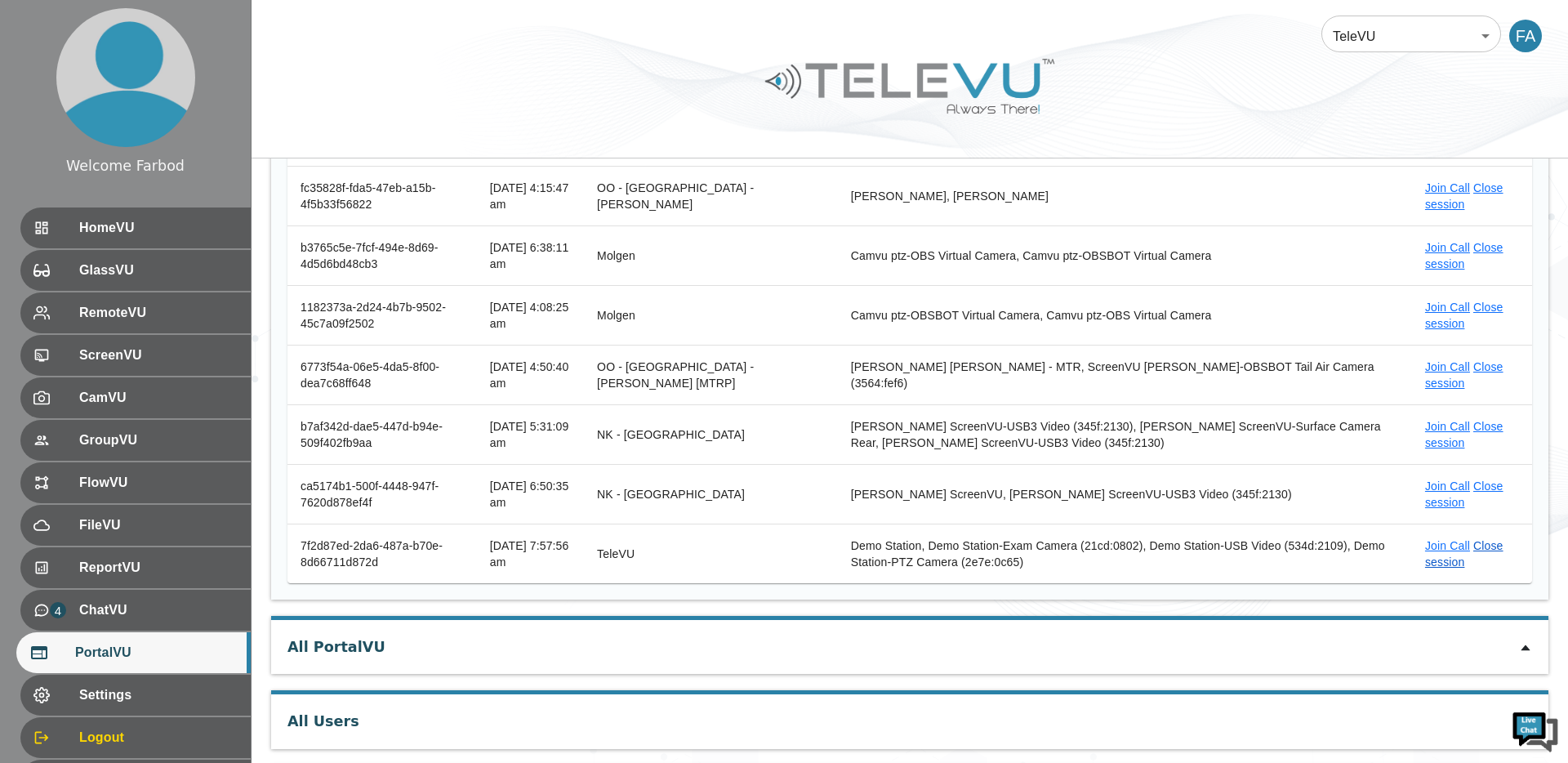
click at [1486, 548] on link "Close session" at bounding box center [1464, 554] width 79 height 30
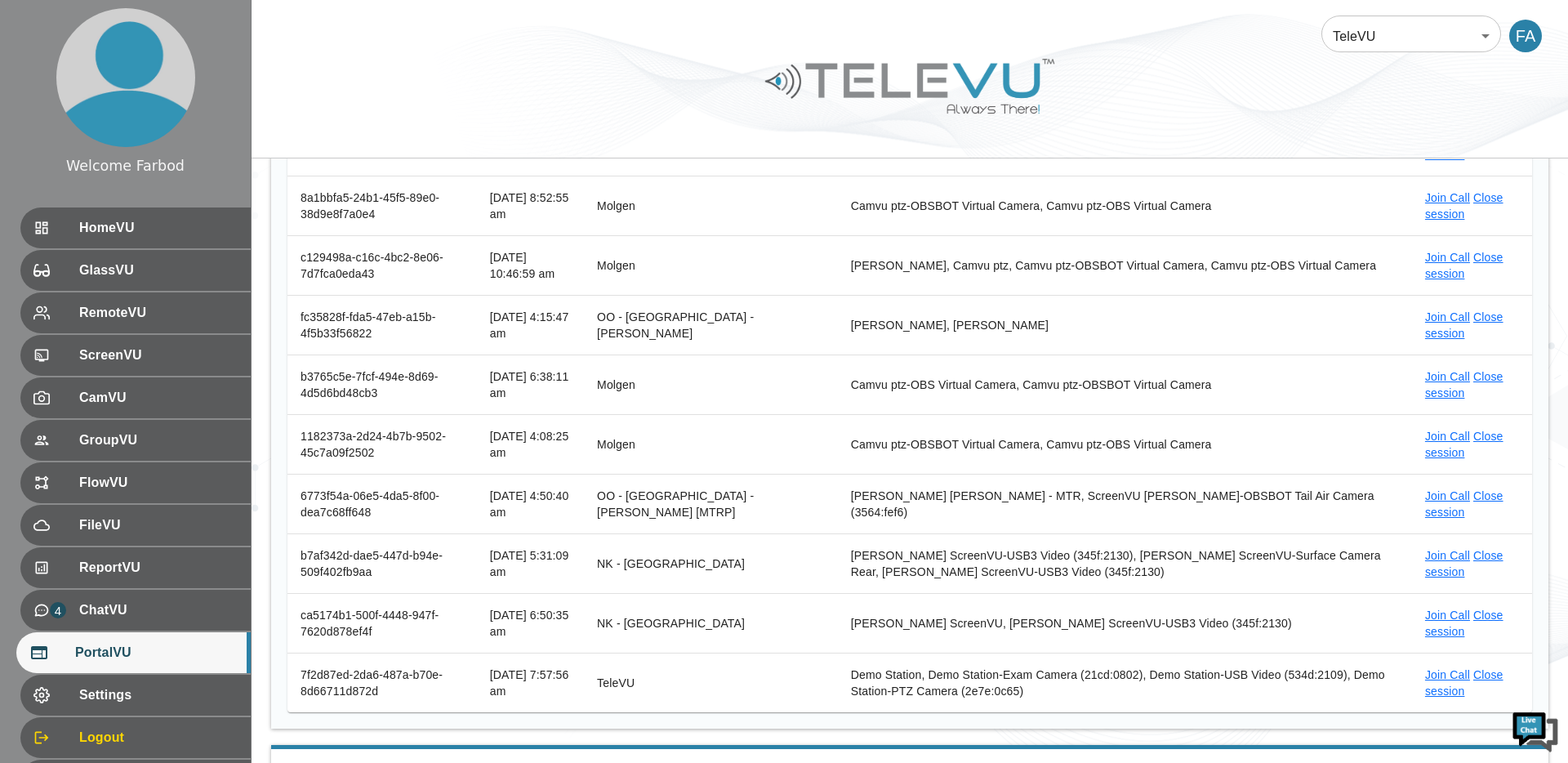
scroll to position [391, 0]
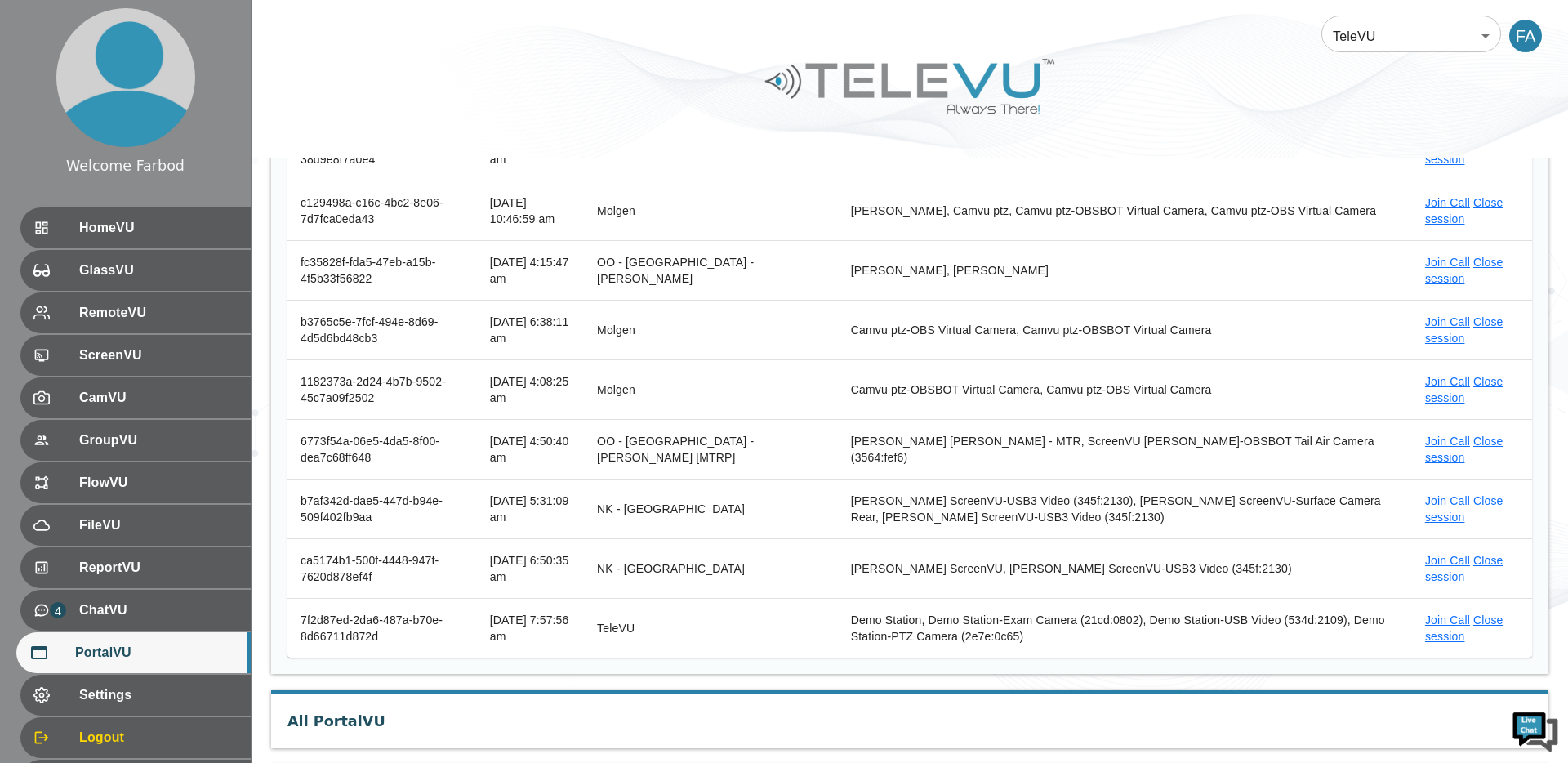
click at [1491, 567] on td "Join Call Close session" at bounding box center [1472, 568] width 120 height 60
click at [1487, 564] on link "Close session" at bounding box center [1464, 569] width 79 height 30
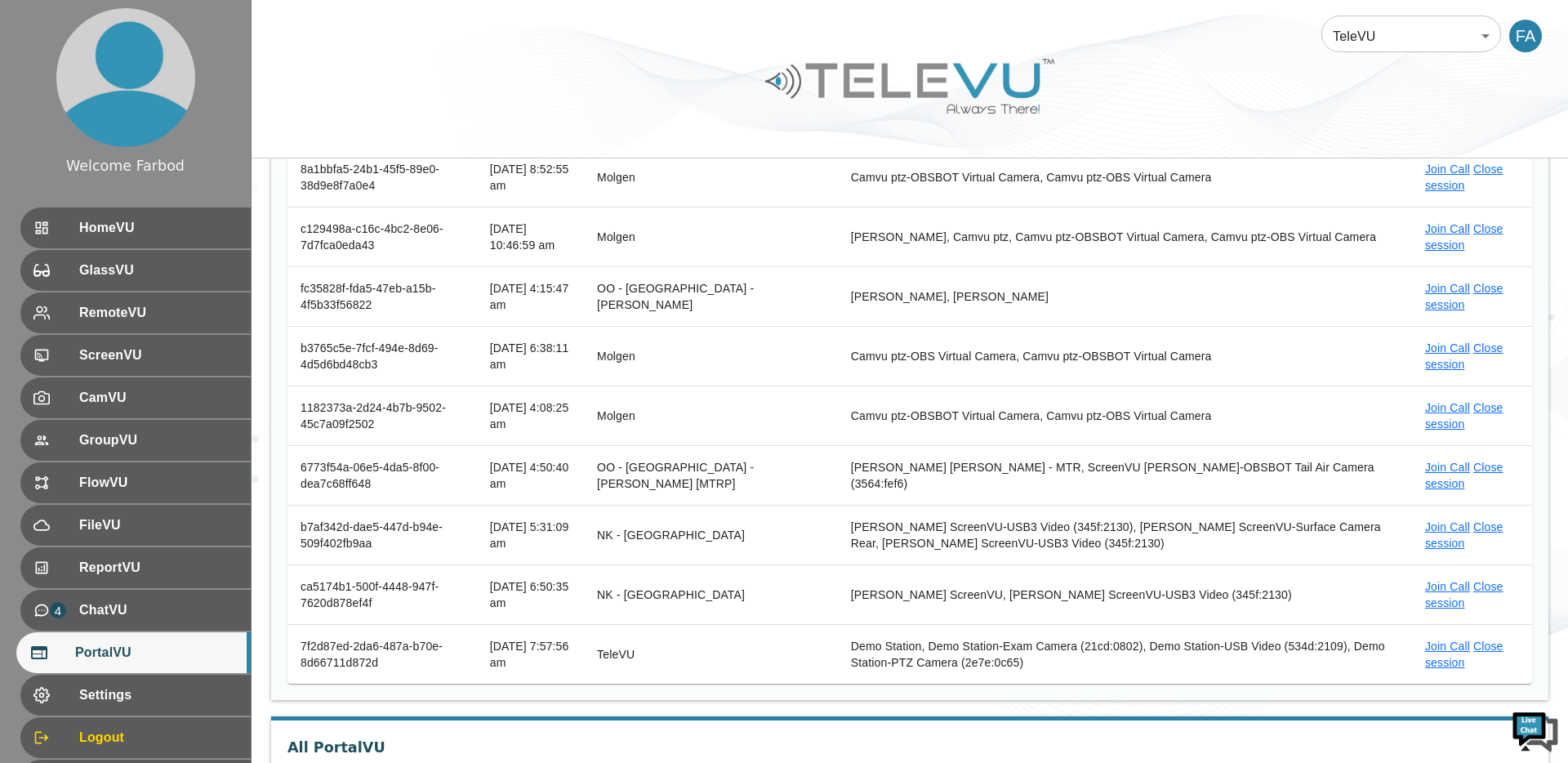
scroll to position [402, 0]
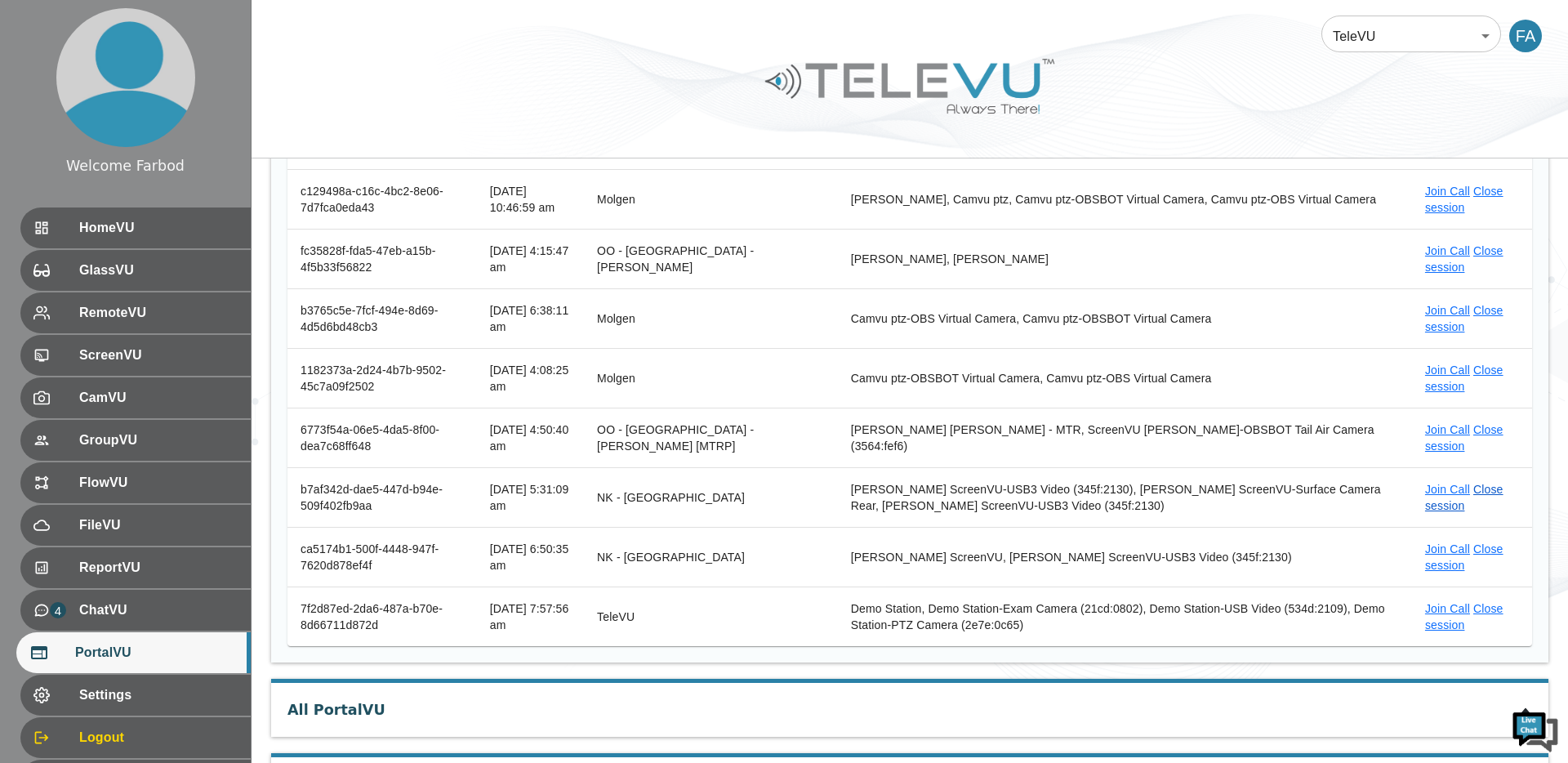
click at [1482, 488] on link "Close session" at bounding box center [1464, 497] width 79 height 30
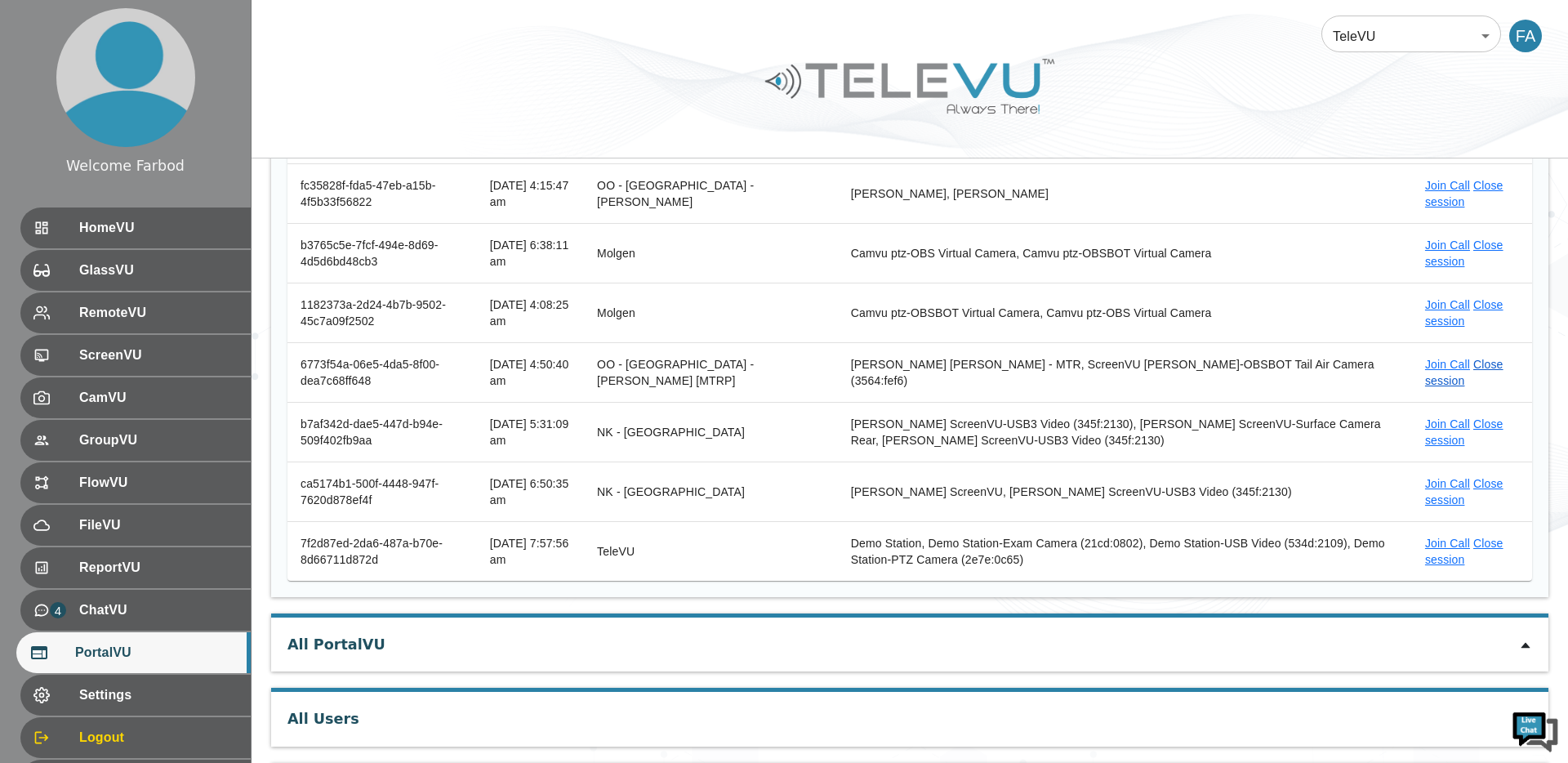
scroll to position [0, 0]
click at [1479, 306] on link "Close session" at bounding box center [1464, 313] width 79 height 30
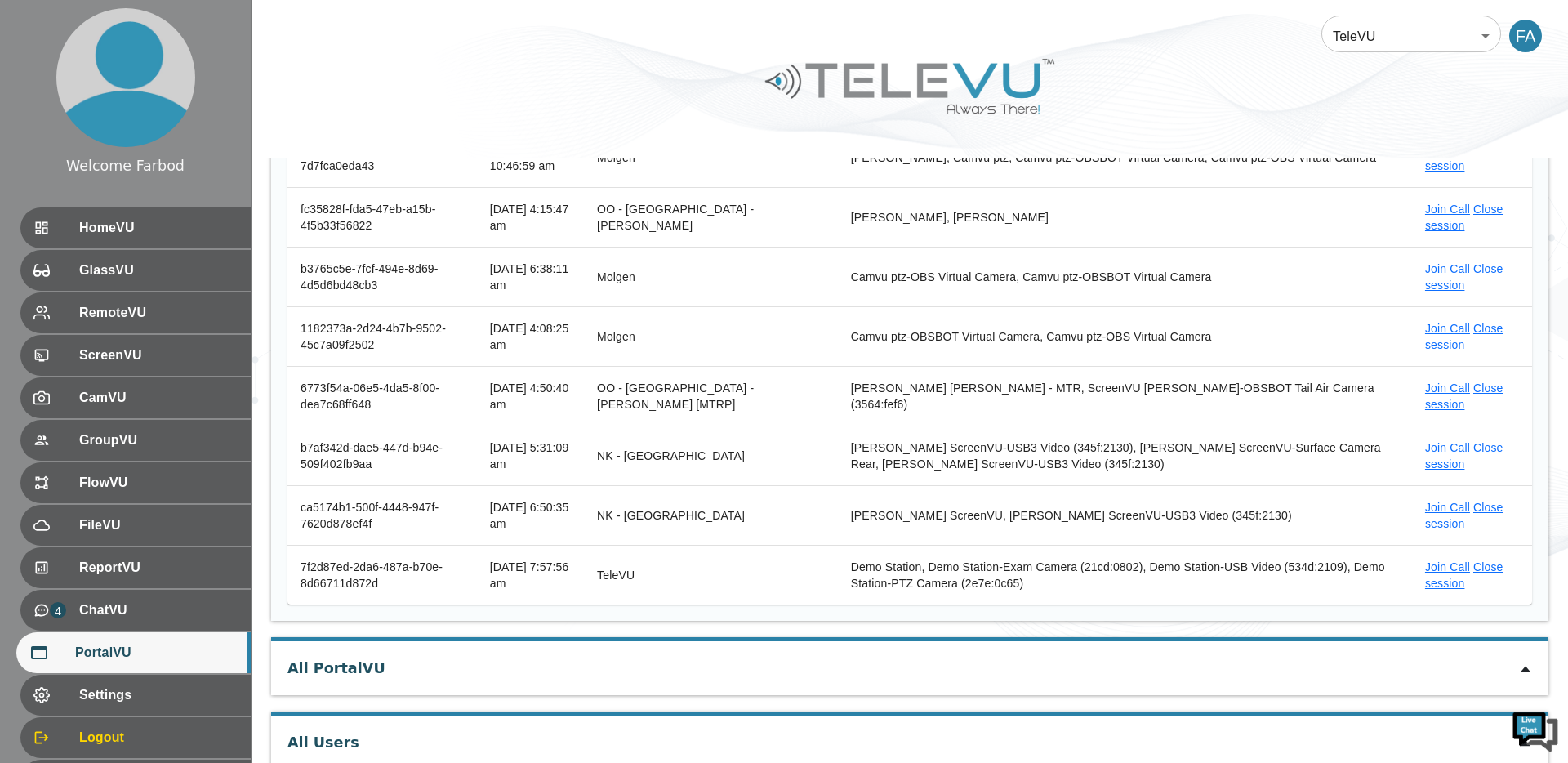
scroll to position [449, 0]
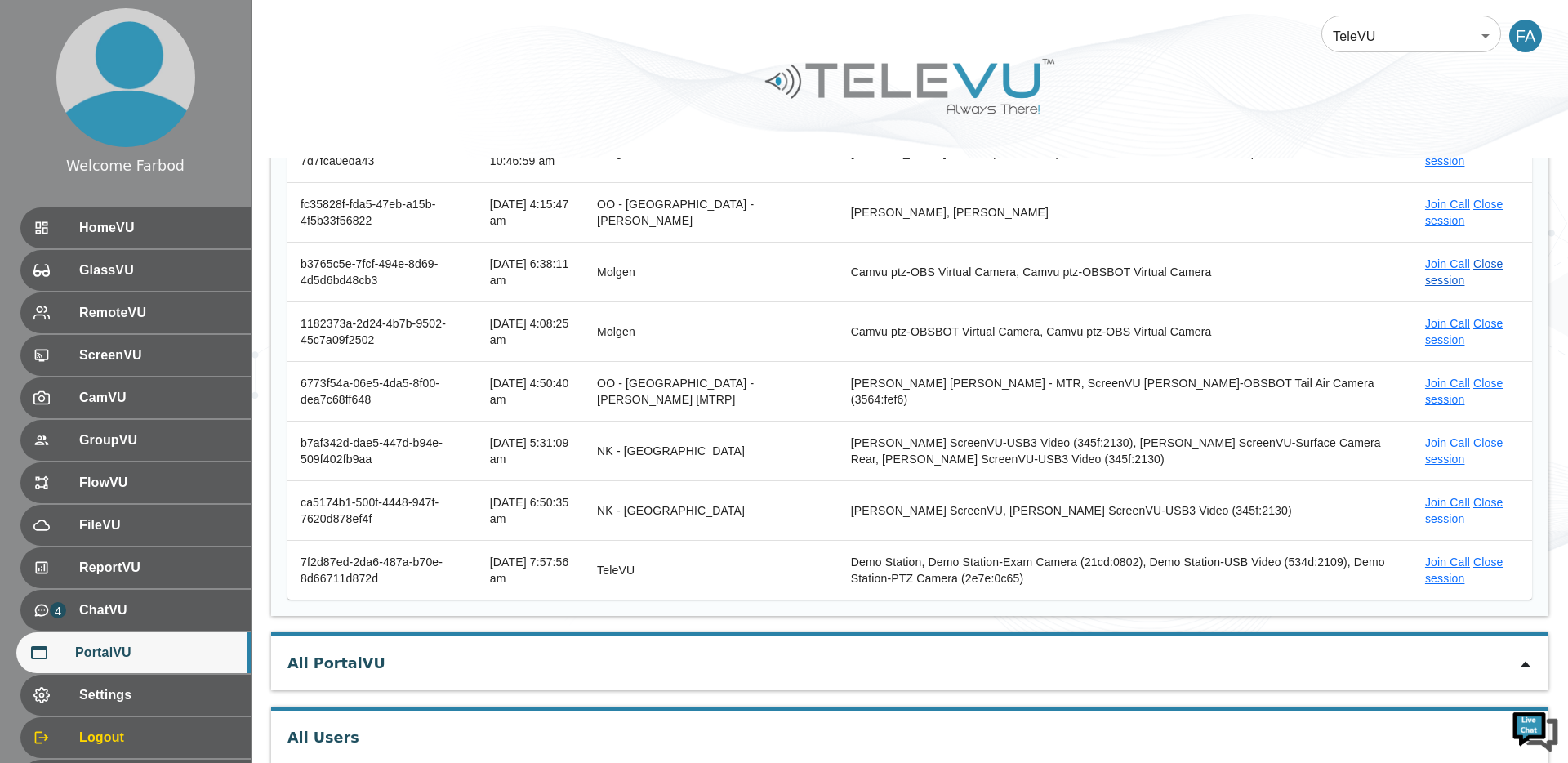
click at [1489, 267] on link "Close session" at bounding box center [1464, 272] width 79 height 30
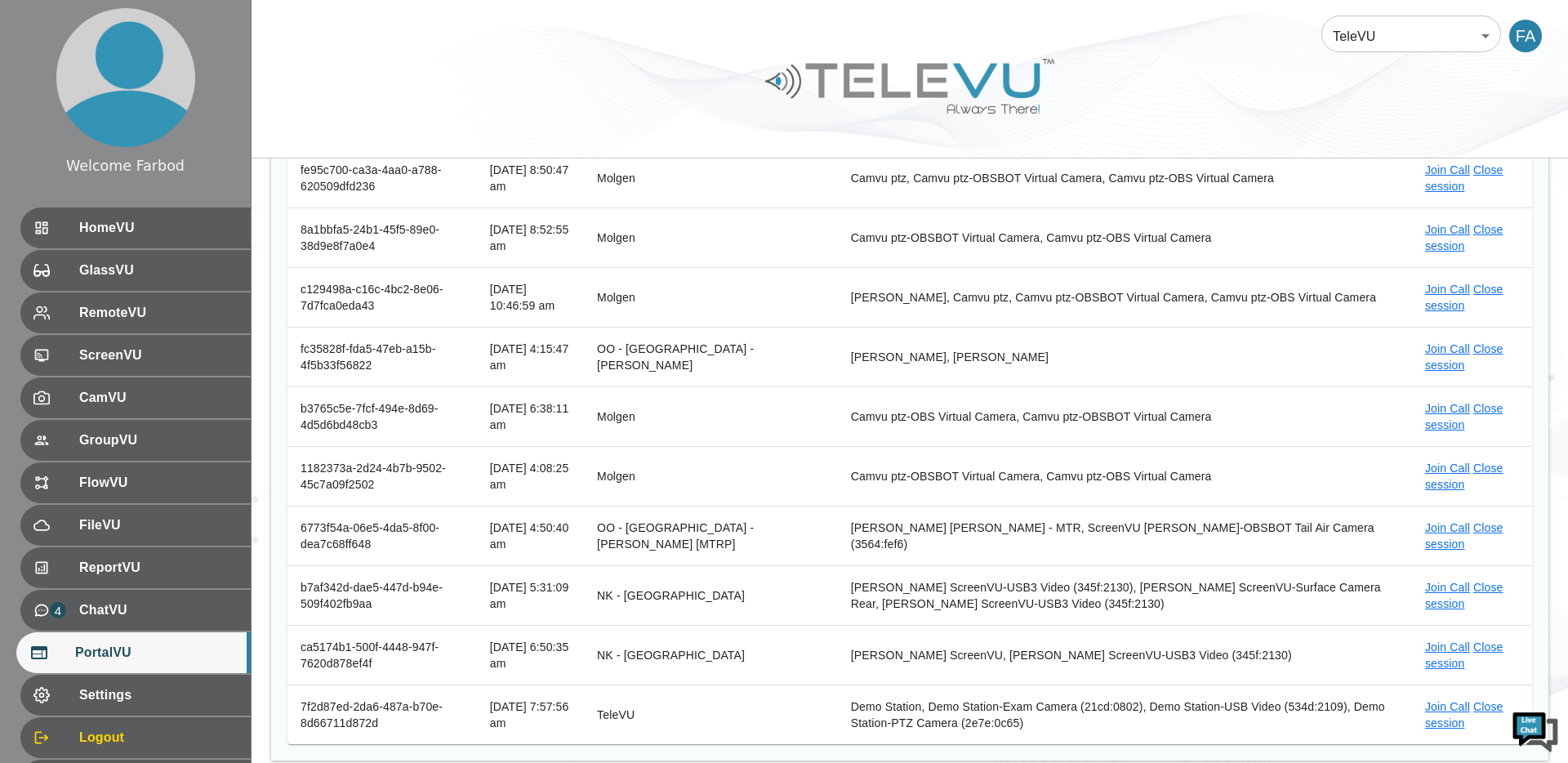
scroll to position [311, 0]
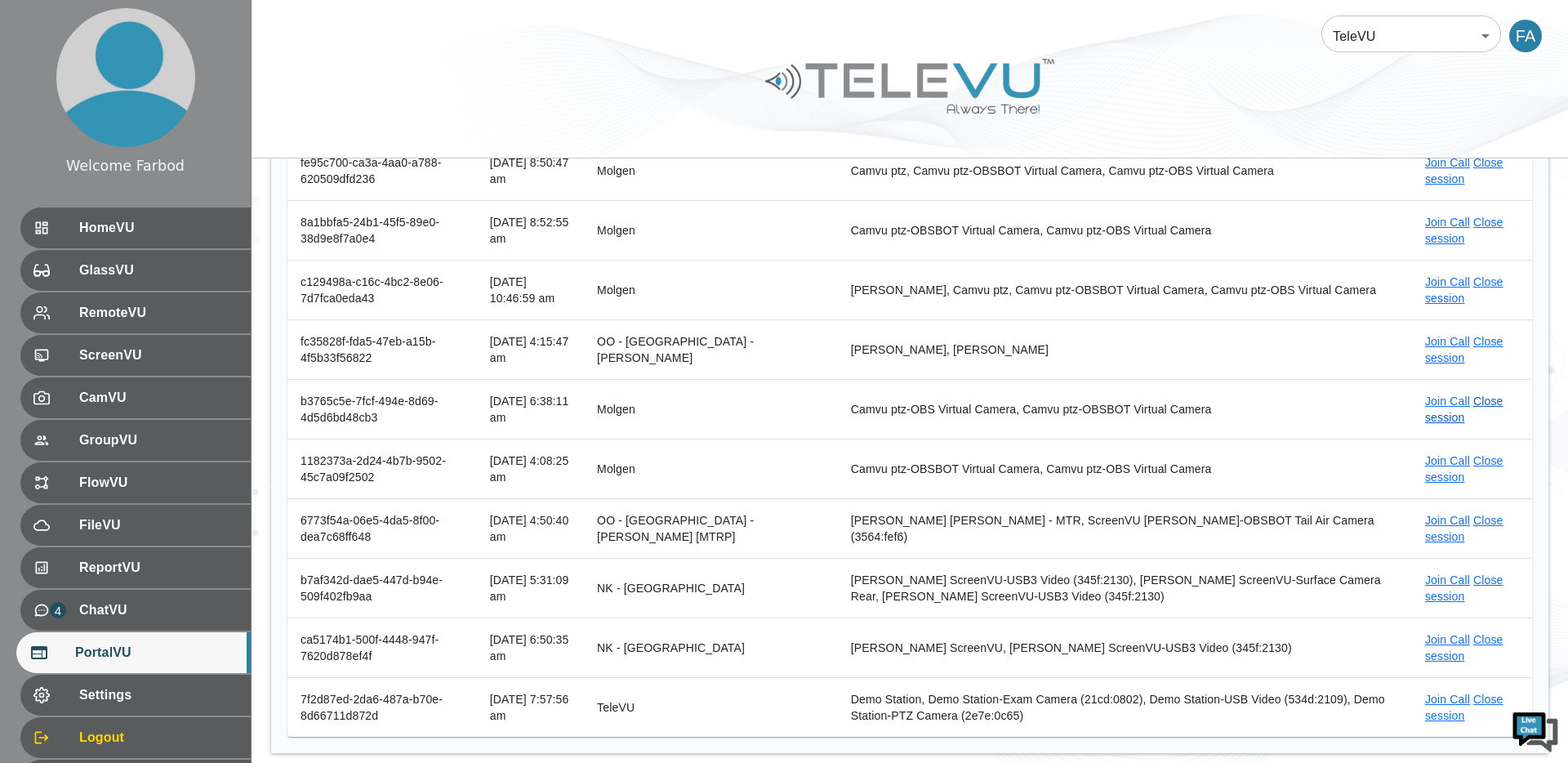
click at [1486, 401] on link "Close session" at bounding box center [1464, 410] width 79 height 30
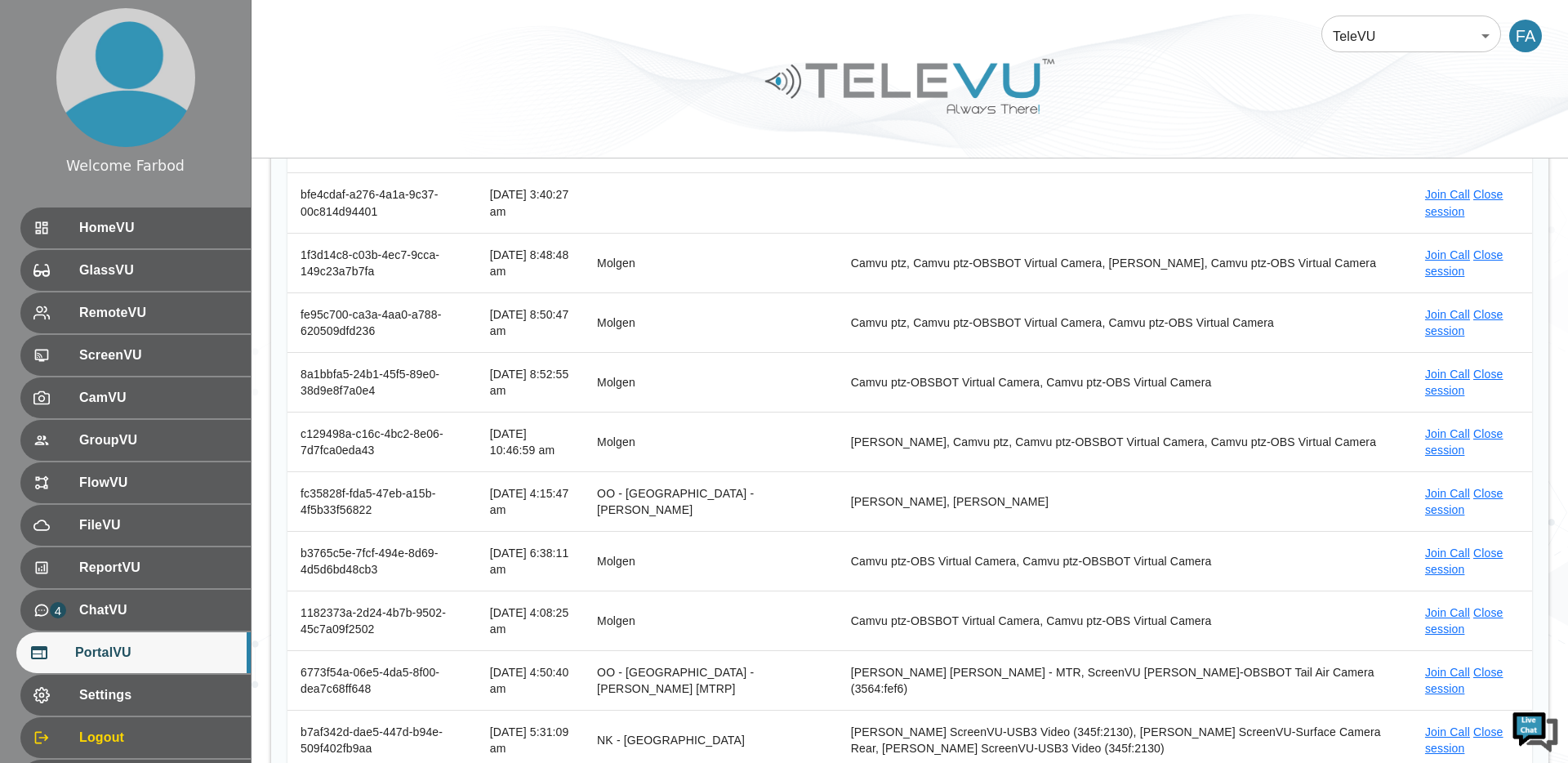
scroll to position [158, 0]
click at [1488, 557] on link "Close session" at bounding box center [1464, 562] width 79 height 30
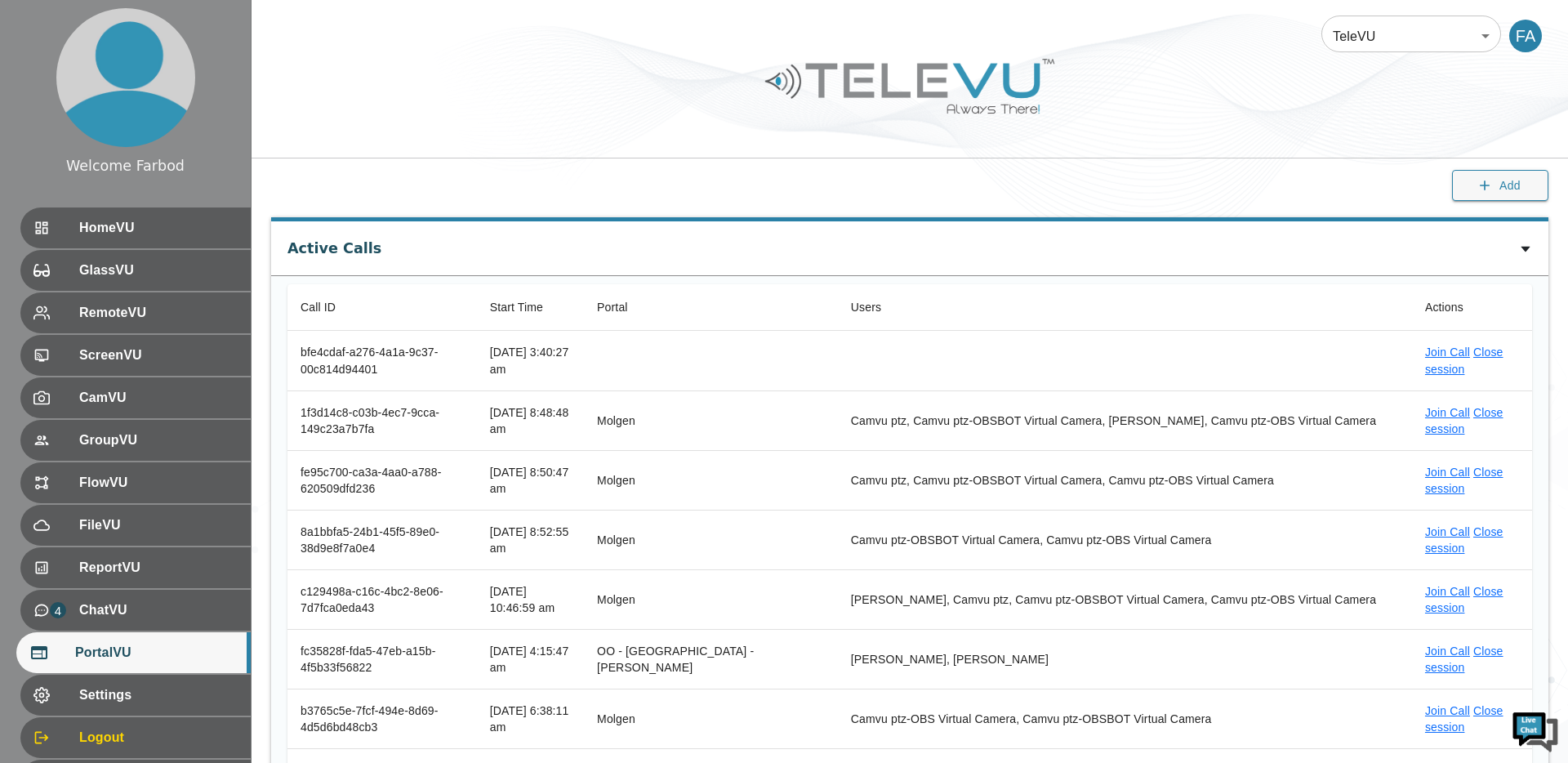
scroll to position [0, 0]
click at [987, 195] on div "Add" at bounding box center [909, 195] width 1316 height 48
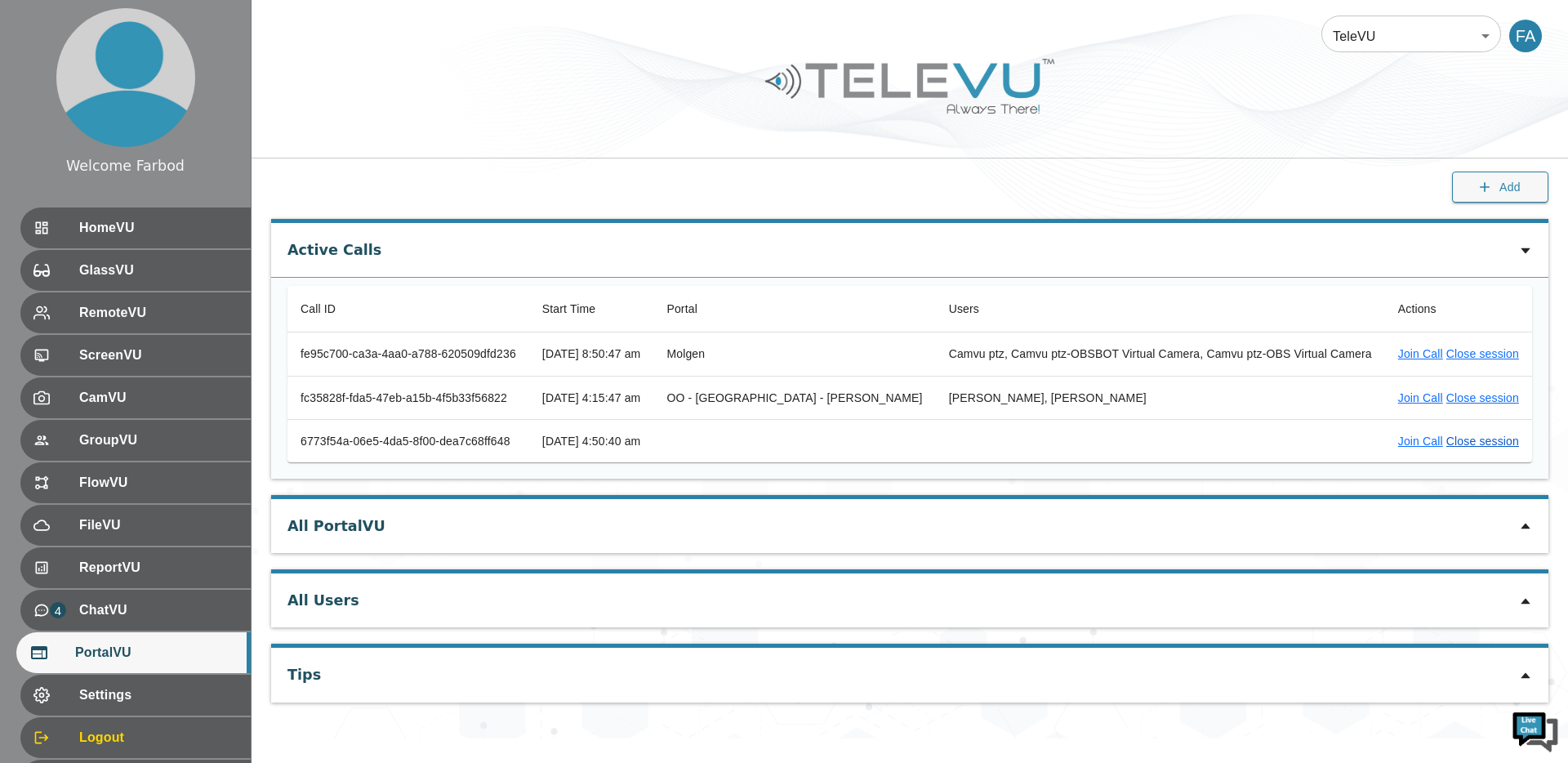
click at [1485, 441] on link "Close session" at bounding box center [1483, 441] width 73 height 13
click at [1480, 396] on link "Close session" at bounding box center [1483, 398] width 73 height 13
click at [1475, 348] on link "Close session" at bounding box center [1483, 354] width 73 height 13
click at [155, 226] on span "HomeVU" at bounding box center [156, 228] width 162 height 20
